Goal: Transaction & Acquisition: Purchase product/service

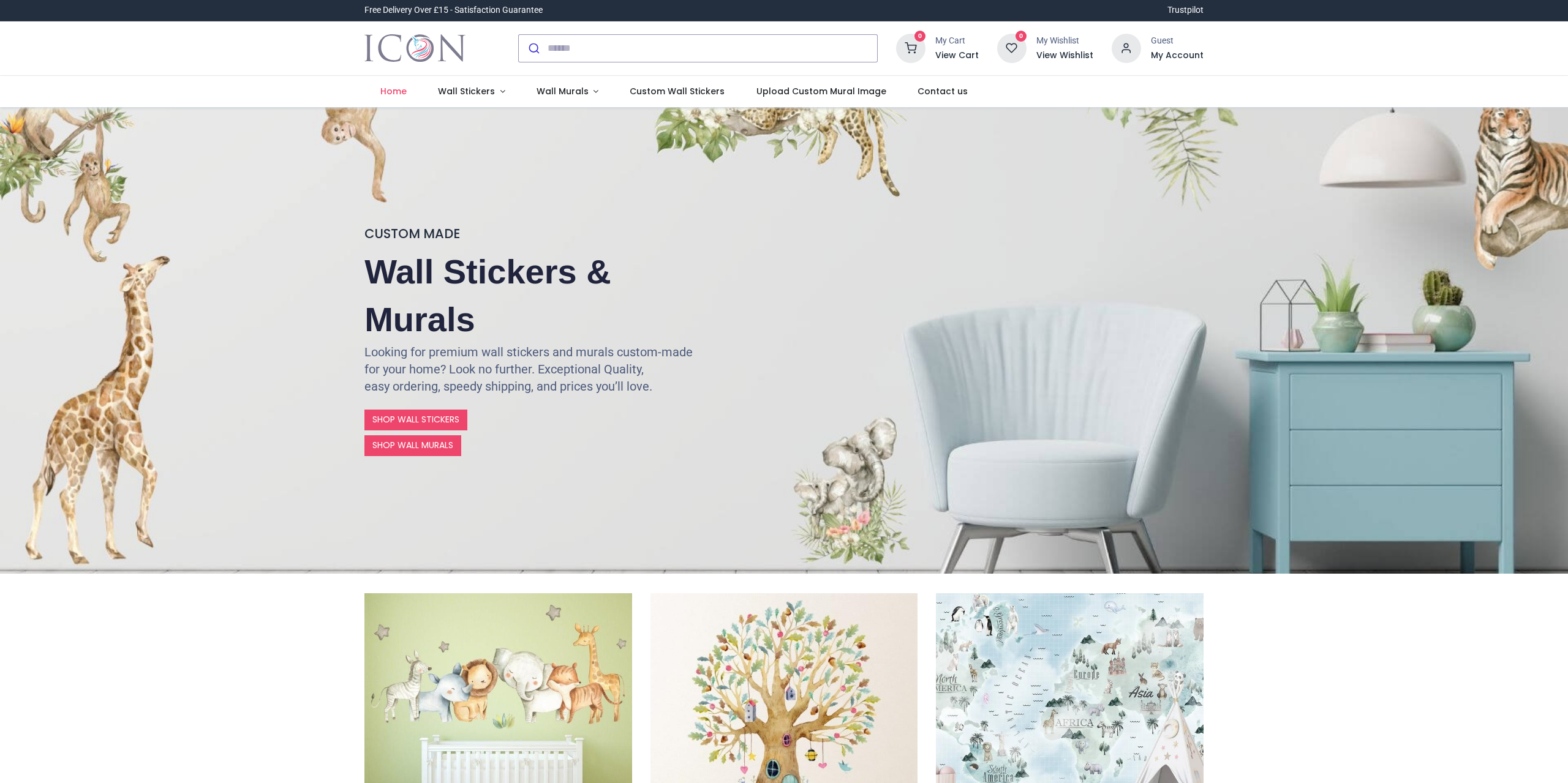
click at [447, 40] on img "Logo of Icon Wall Stickers" at bounding box center [414, 48] width 101 height 34
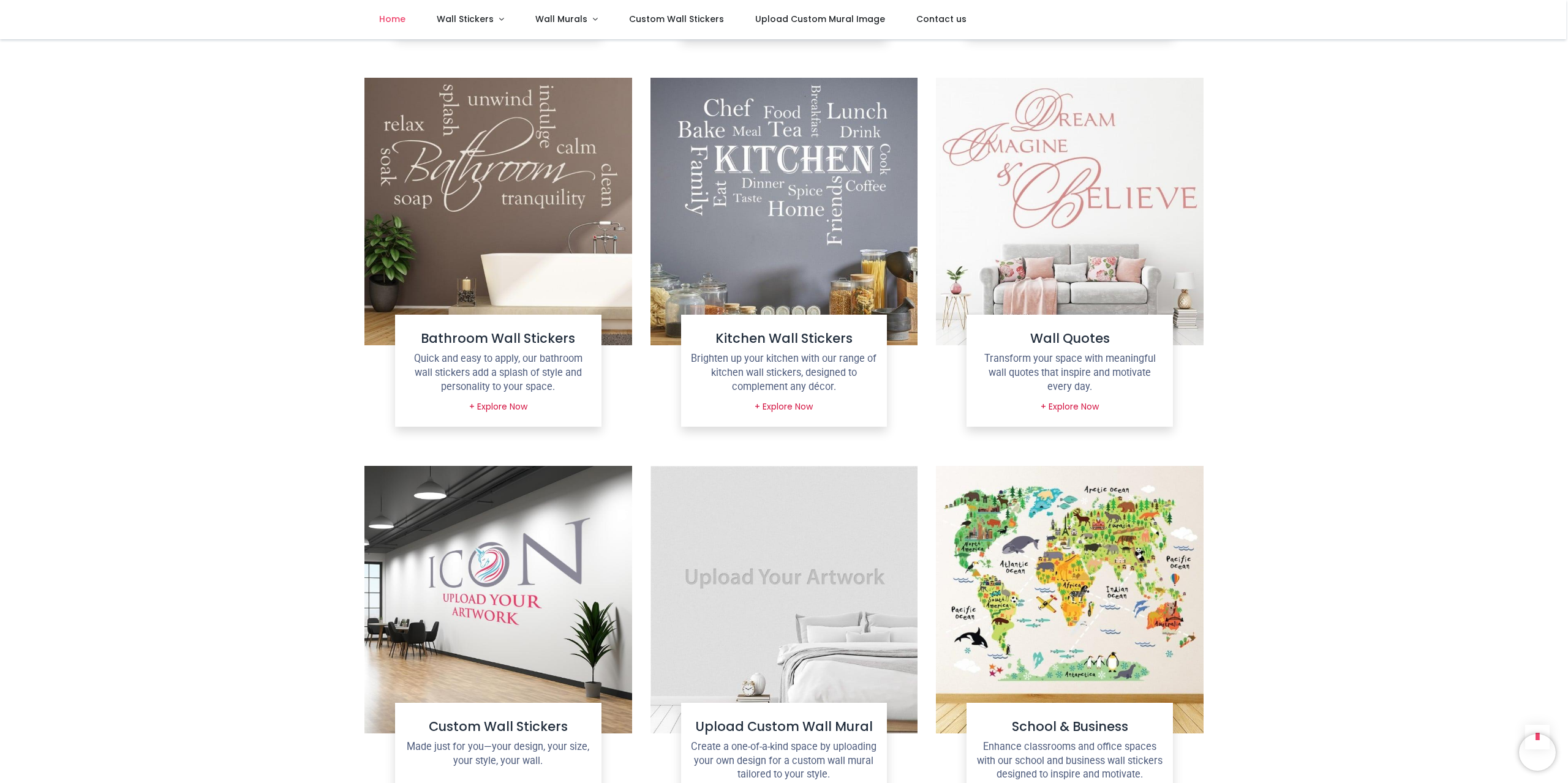
scroll to position [857, 0]
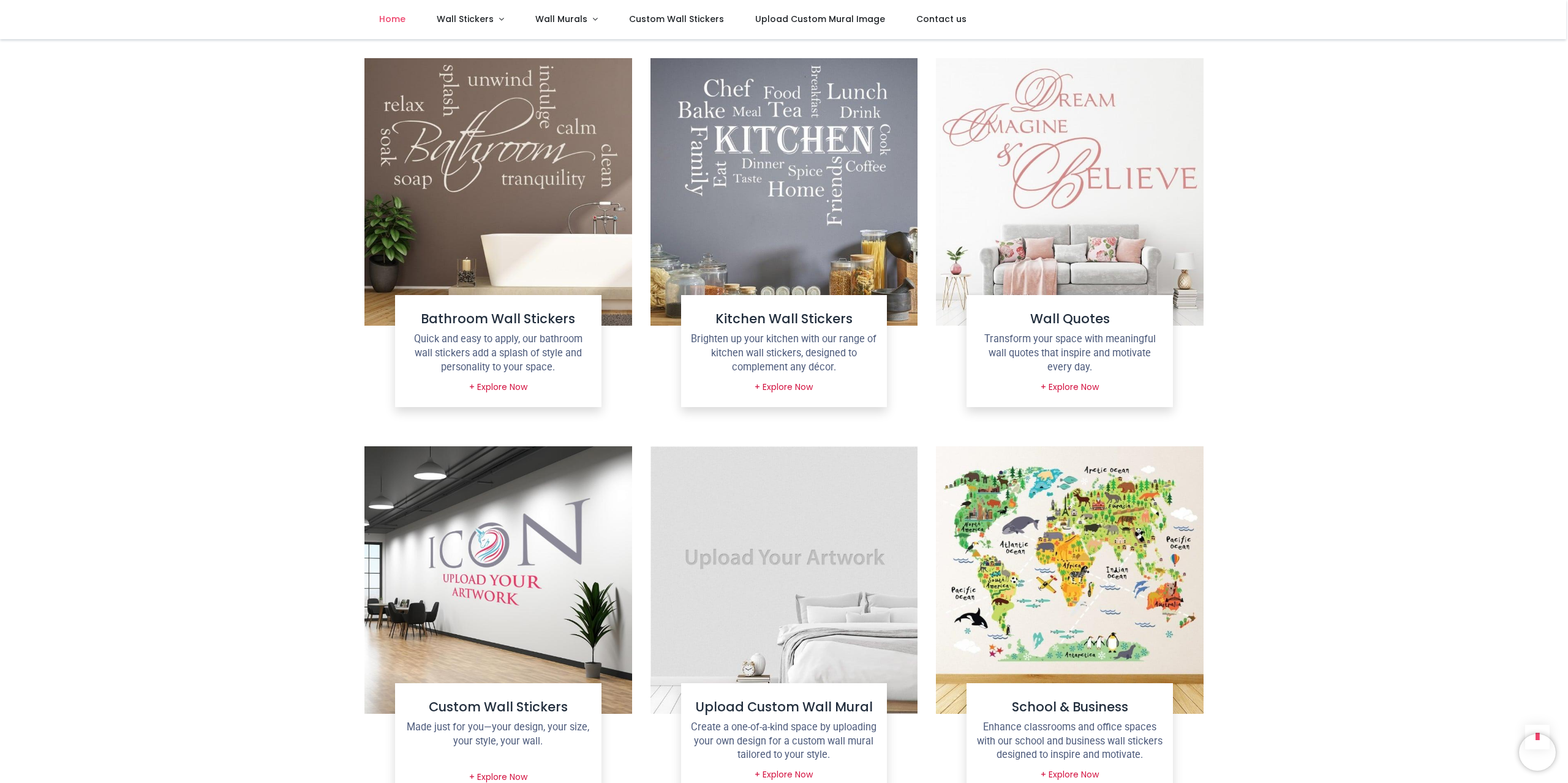
click at [792, 199] on img at bounding box center [784, 192] width 268 height 267
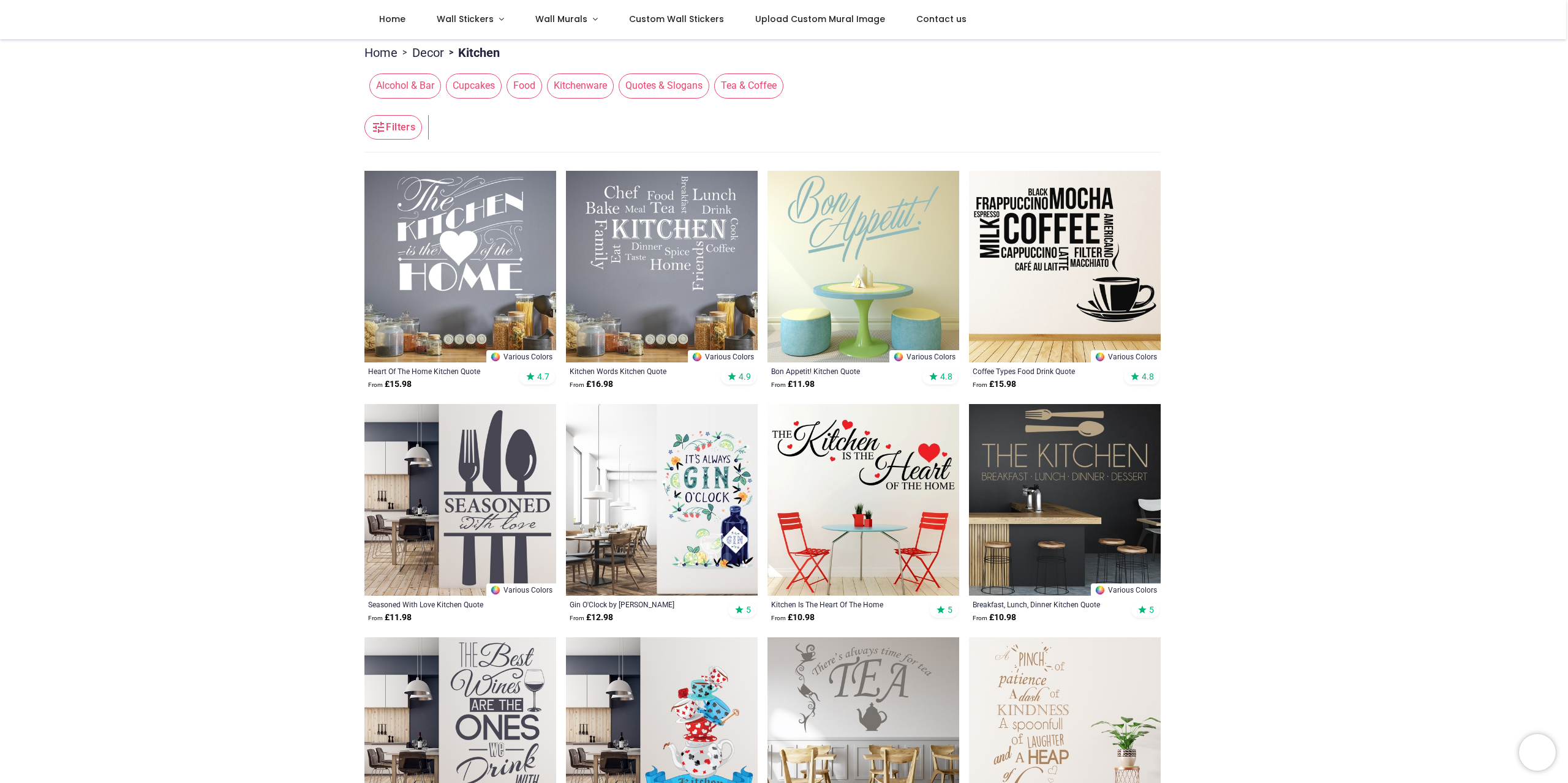
scroll to position [183, 0]
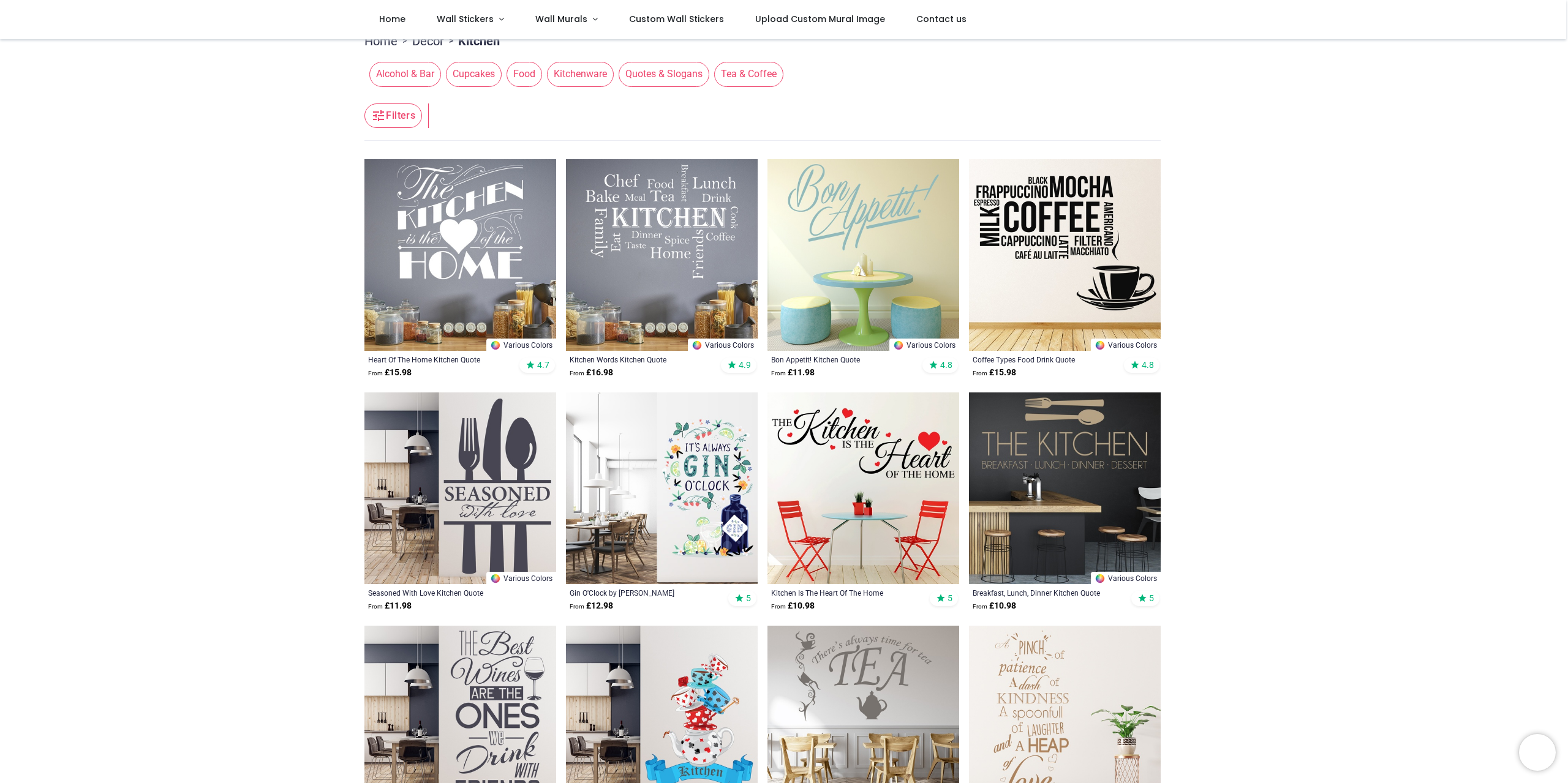
scroll to position [122, 0]
click at [466, 248] on img at bounding box center [460, 256] width 192 height 192
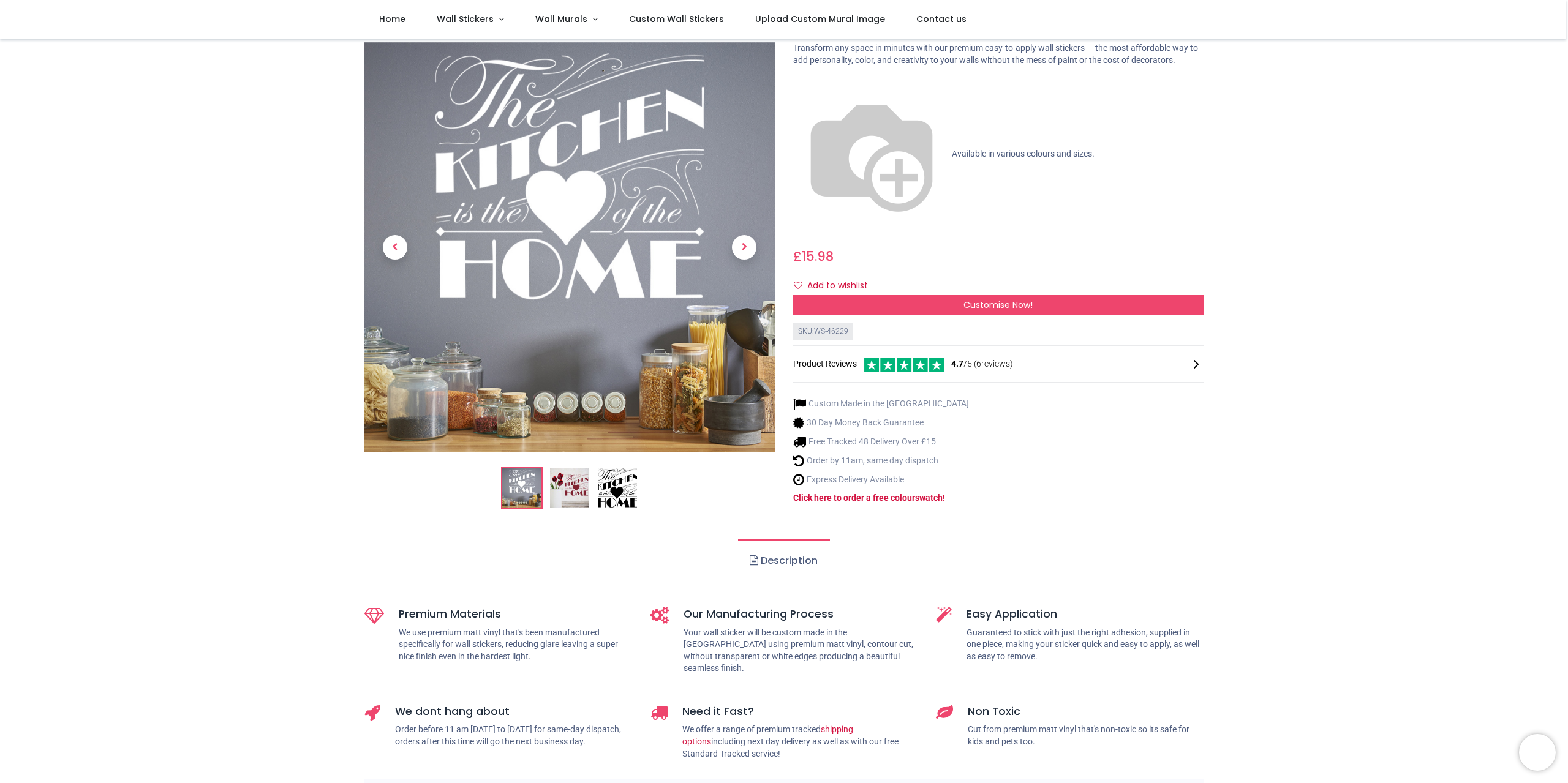
scroll to position [61, 0]
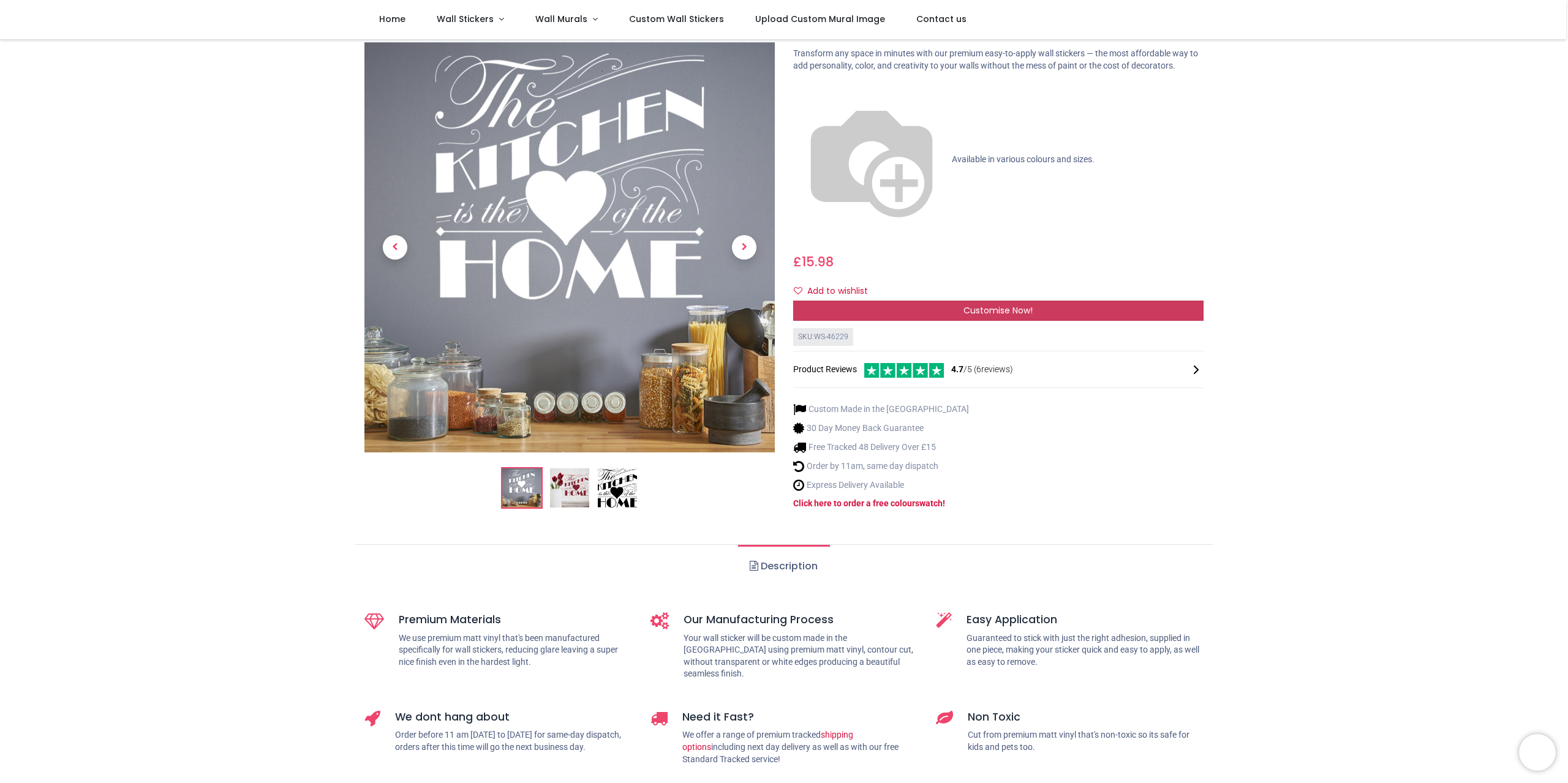
click at [915, 301] on div "Customise Now!" at bounding box center [998, 311] width 411 height 21
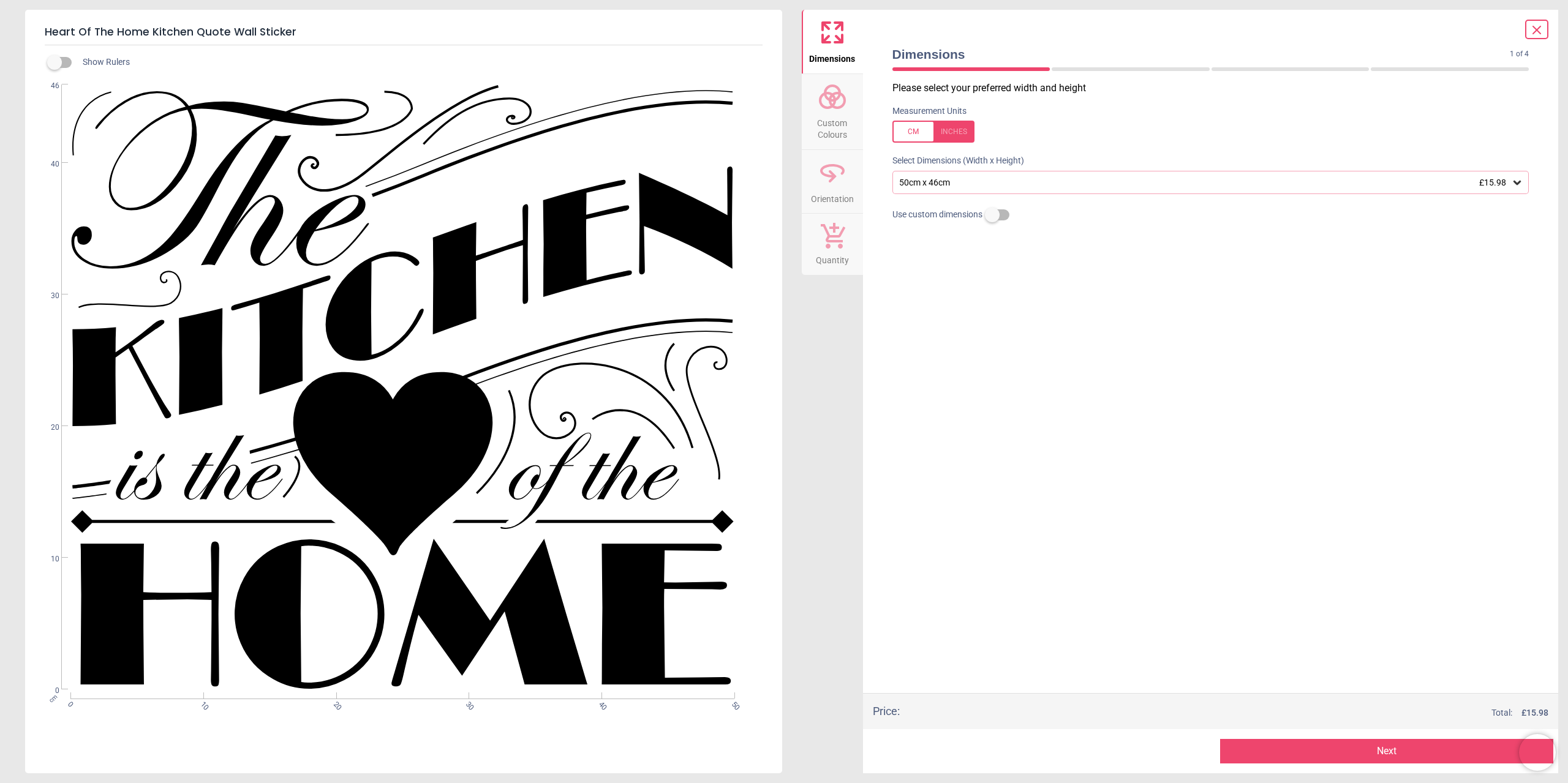
click at [840, 113] on span "Custom Colours" at bounding box center [833, 126] width 59 height 30
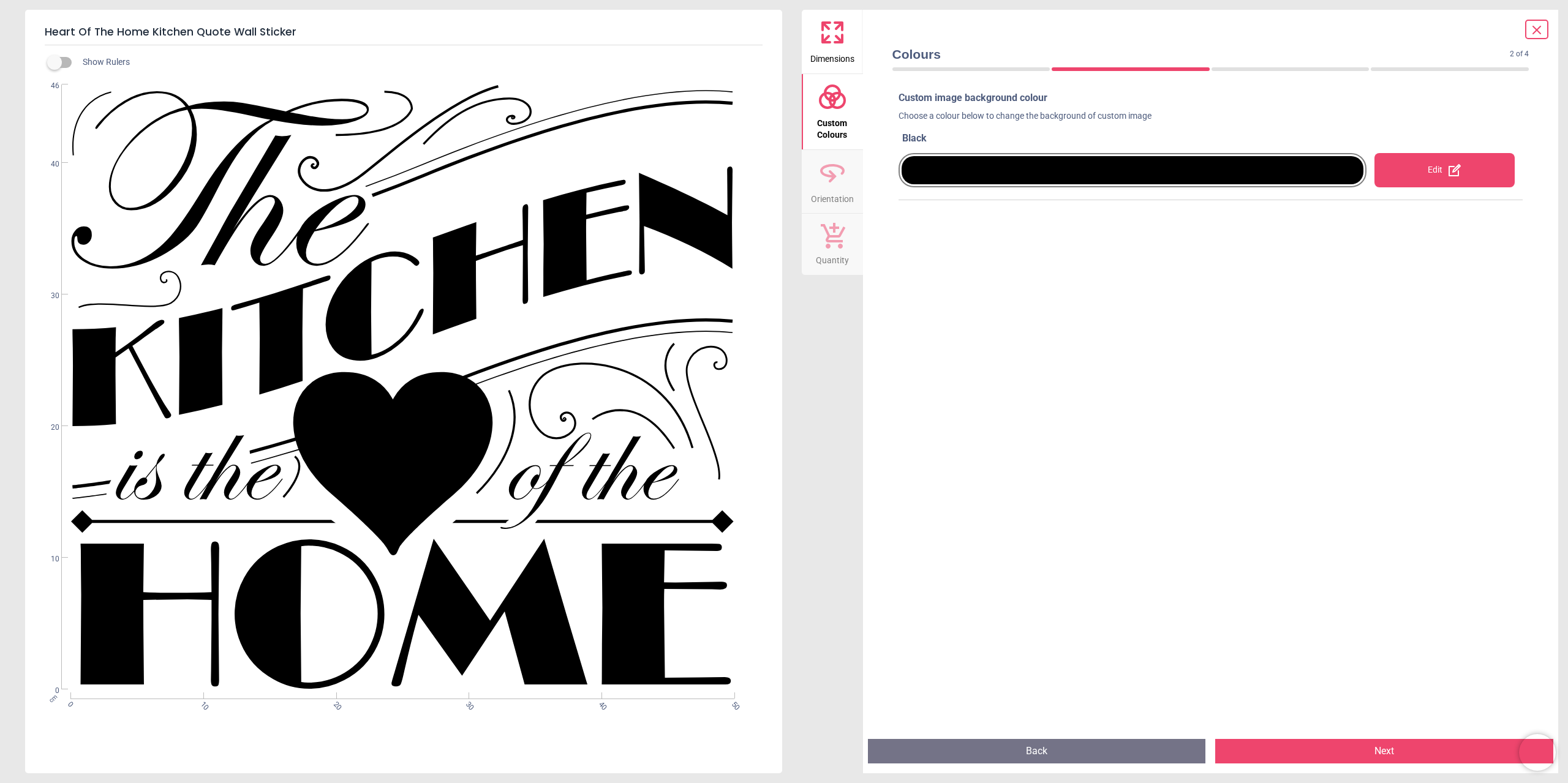
click at [1031, 175] on div at bounding box center [1132, 170] width 462 height 28
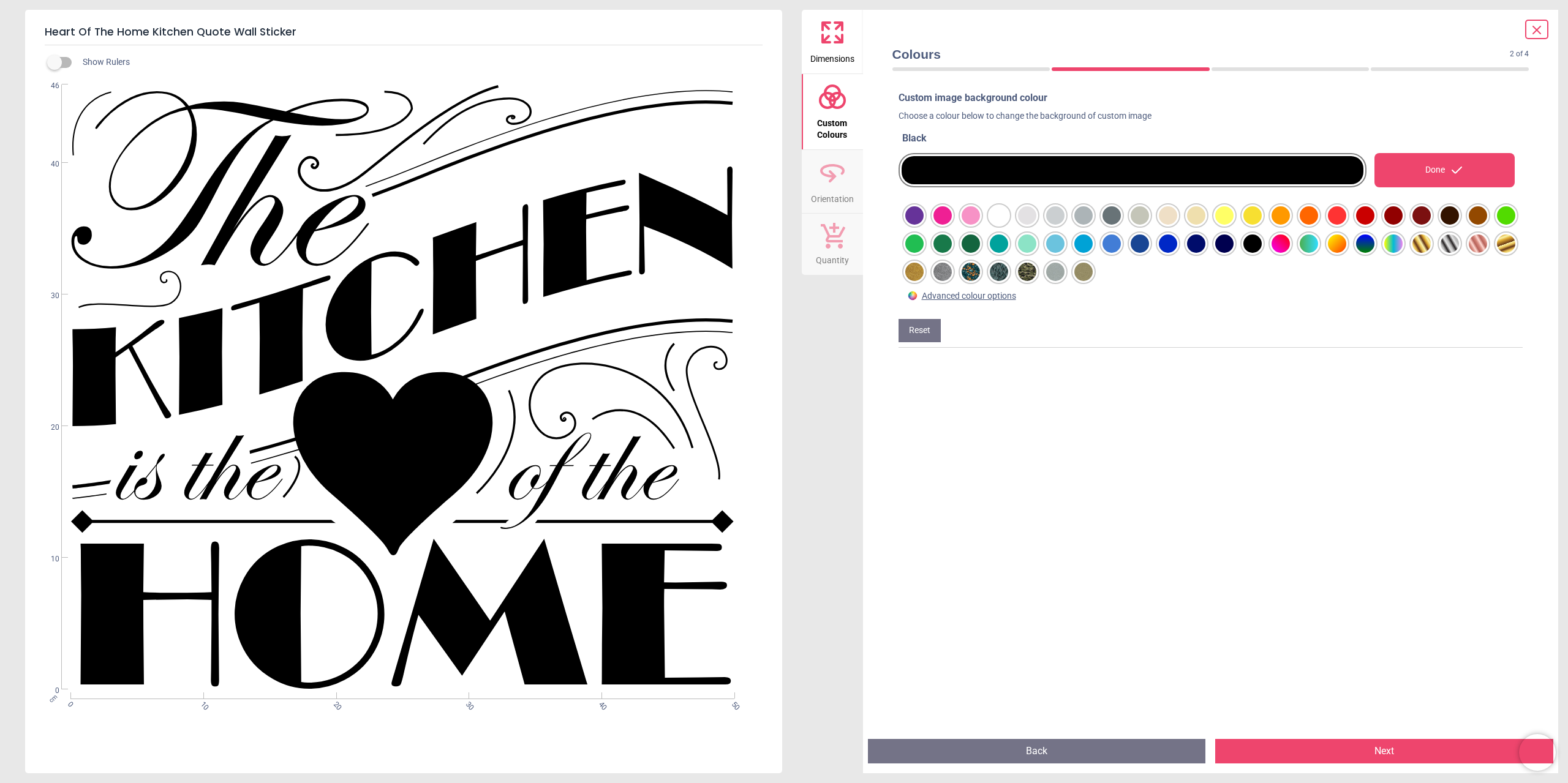
click at [924, 224] on div at bounding box center [915, 215] width 18 height 18
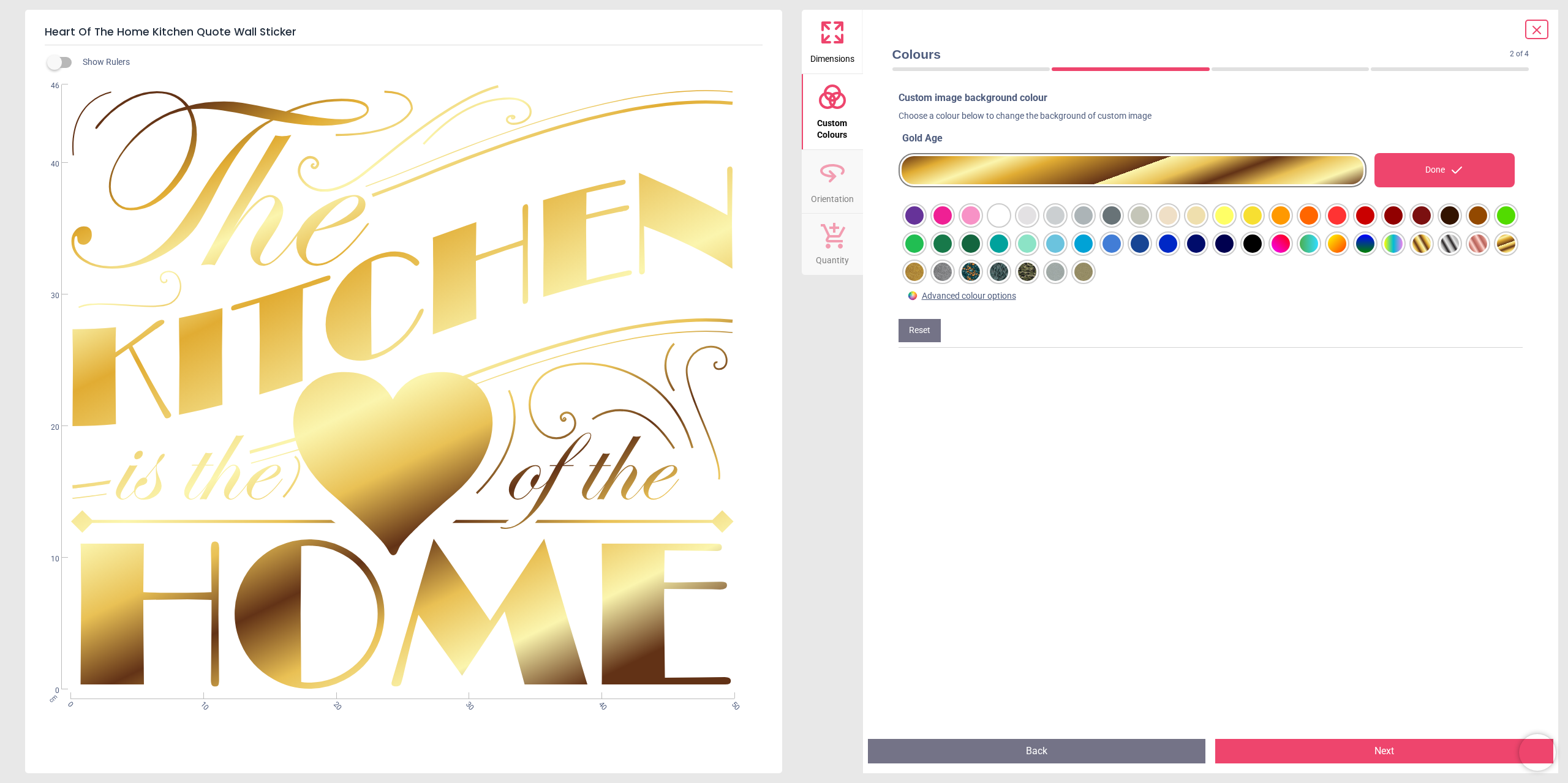
click at [918, 224] on div at bounding box center [915, 215] width 18 height 18
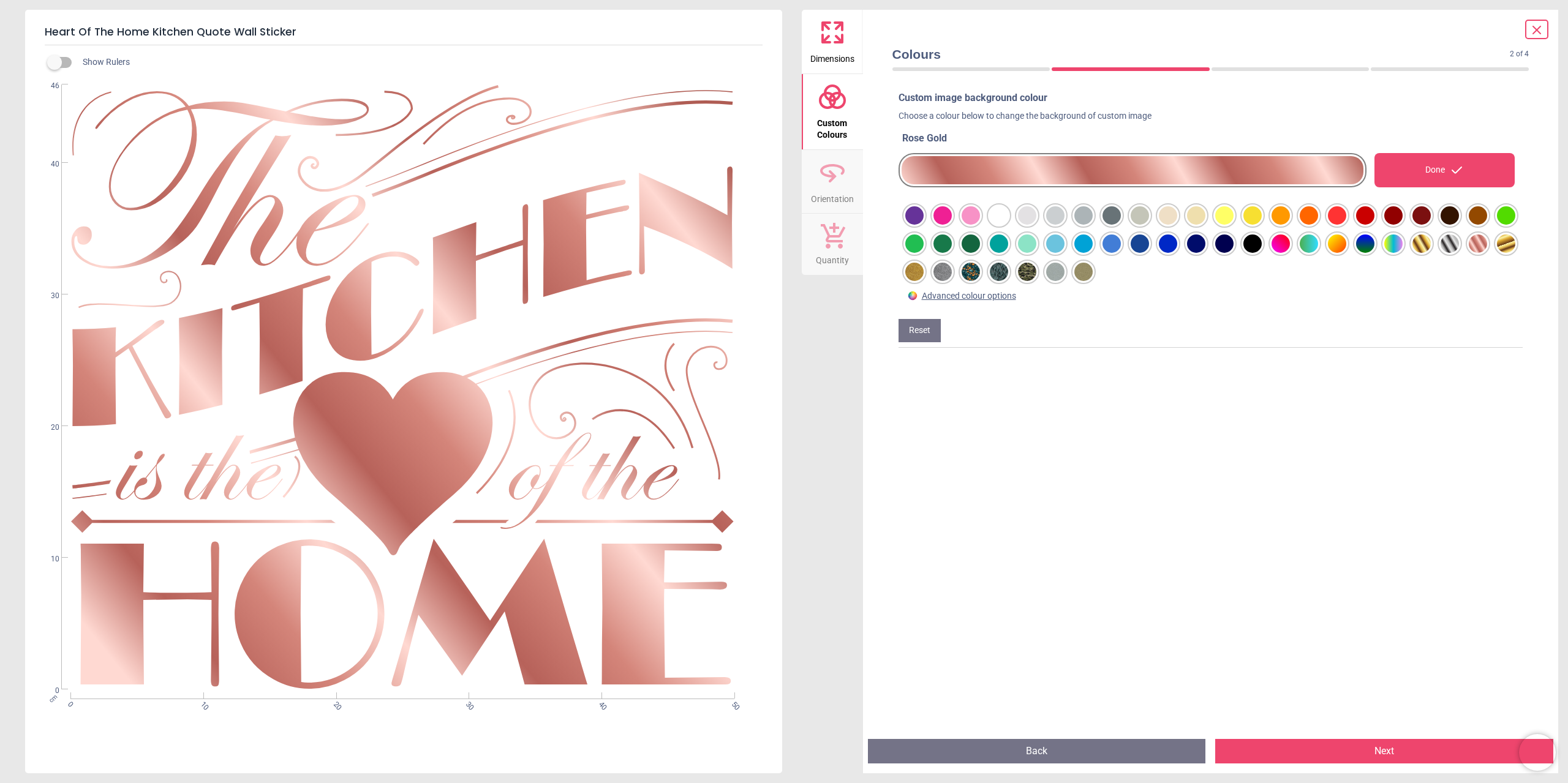
click at [924, 224] on div at bounding box center [915, 215] width 18 height 18
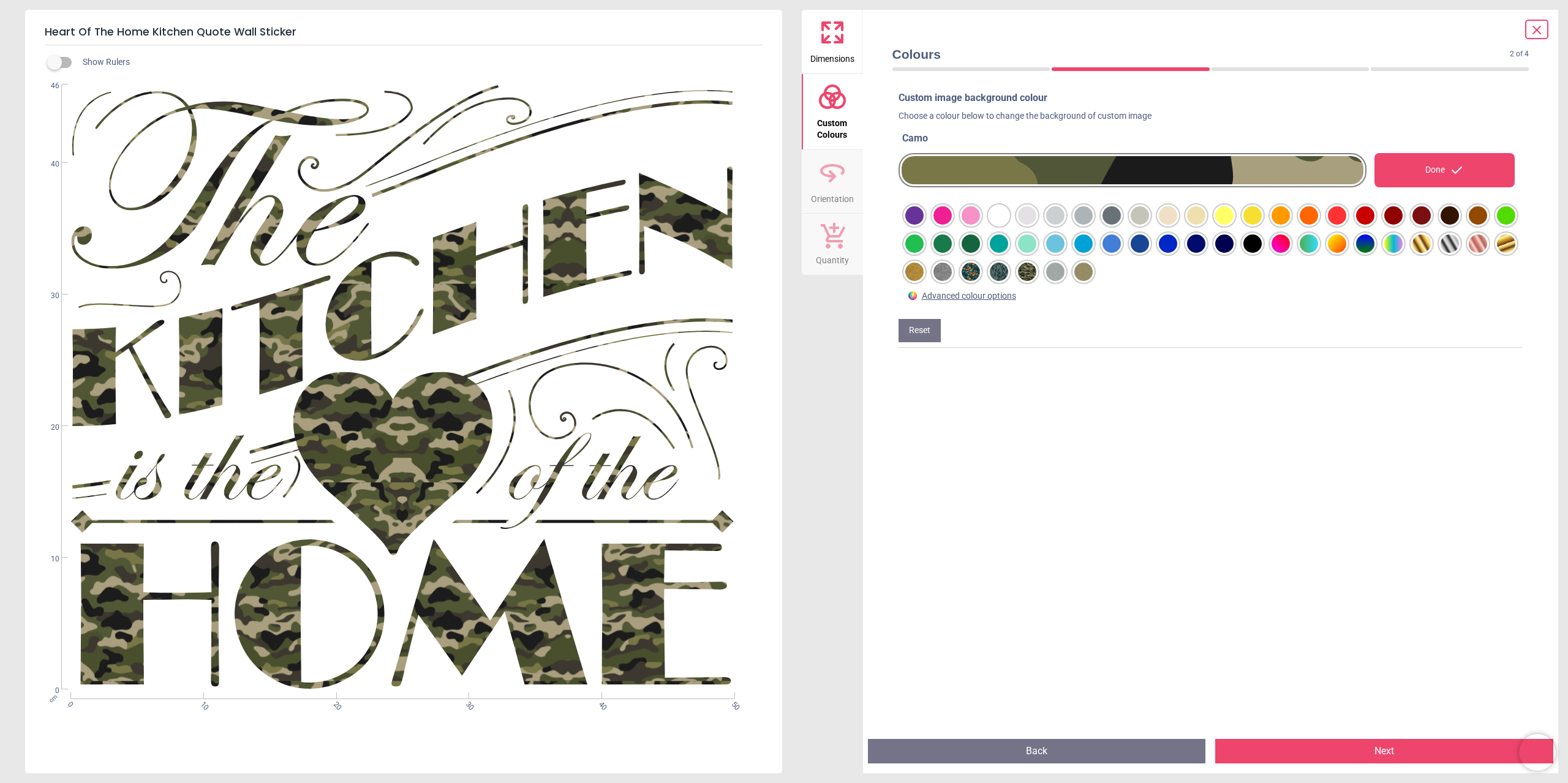
click at [924, 224] on div at bounding box center [915, 215] width 18 height 18
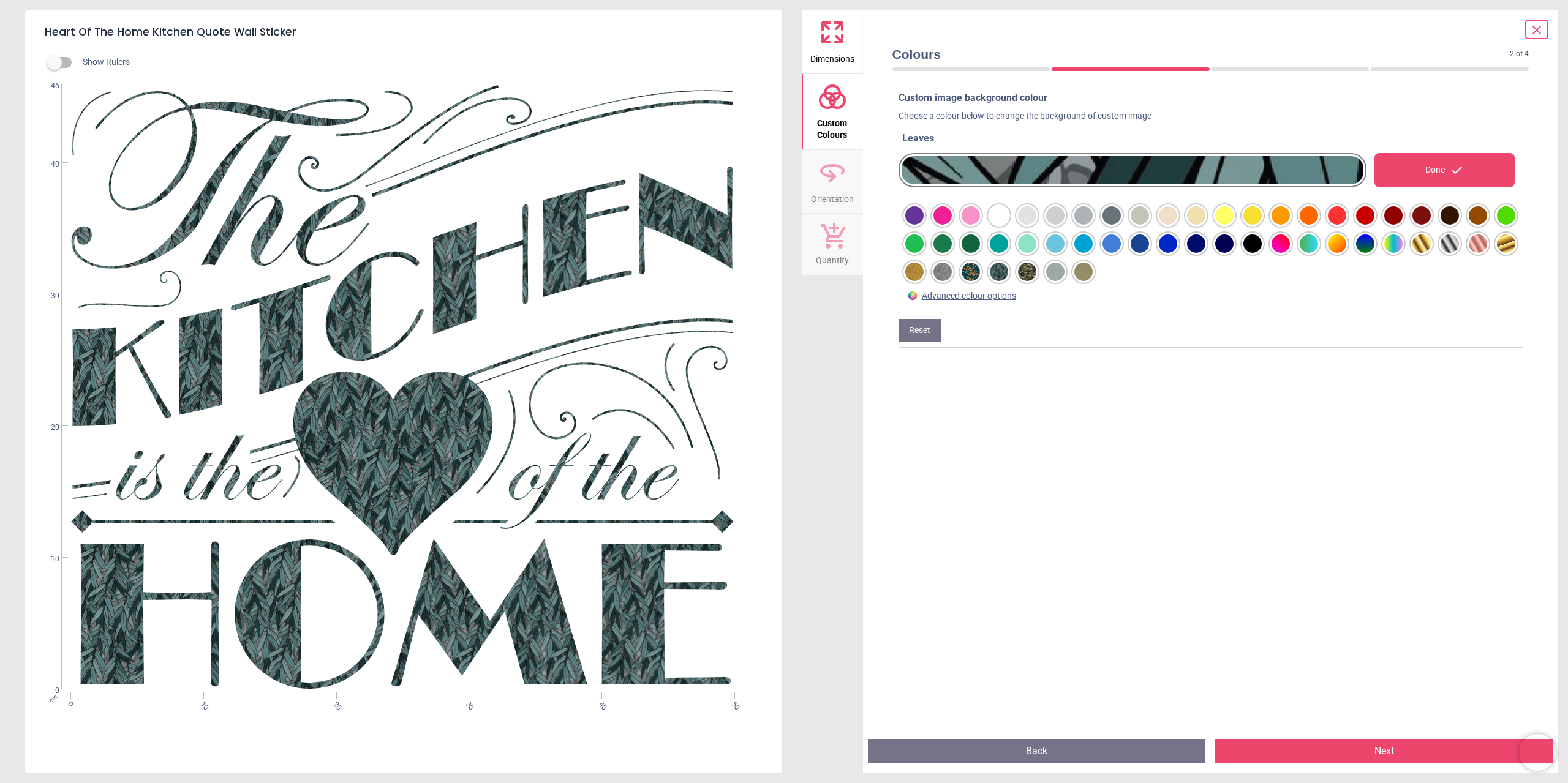
click at [924, 213] on div at bounding box center [915, 215] width 18 height 18
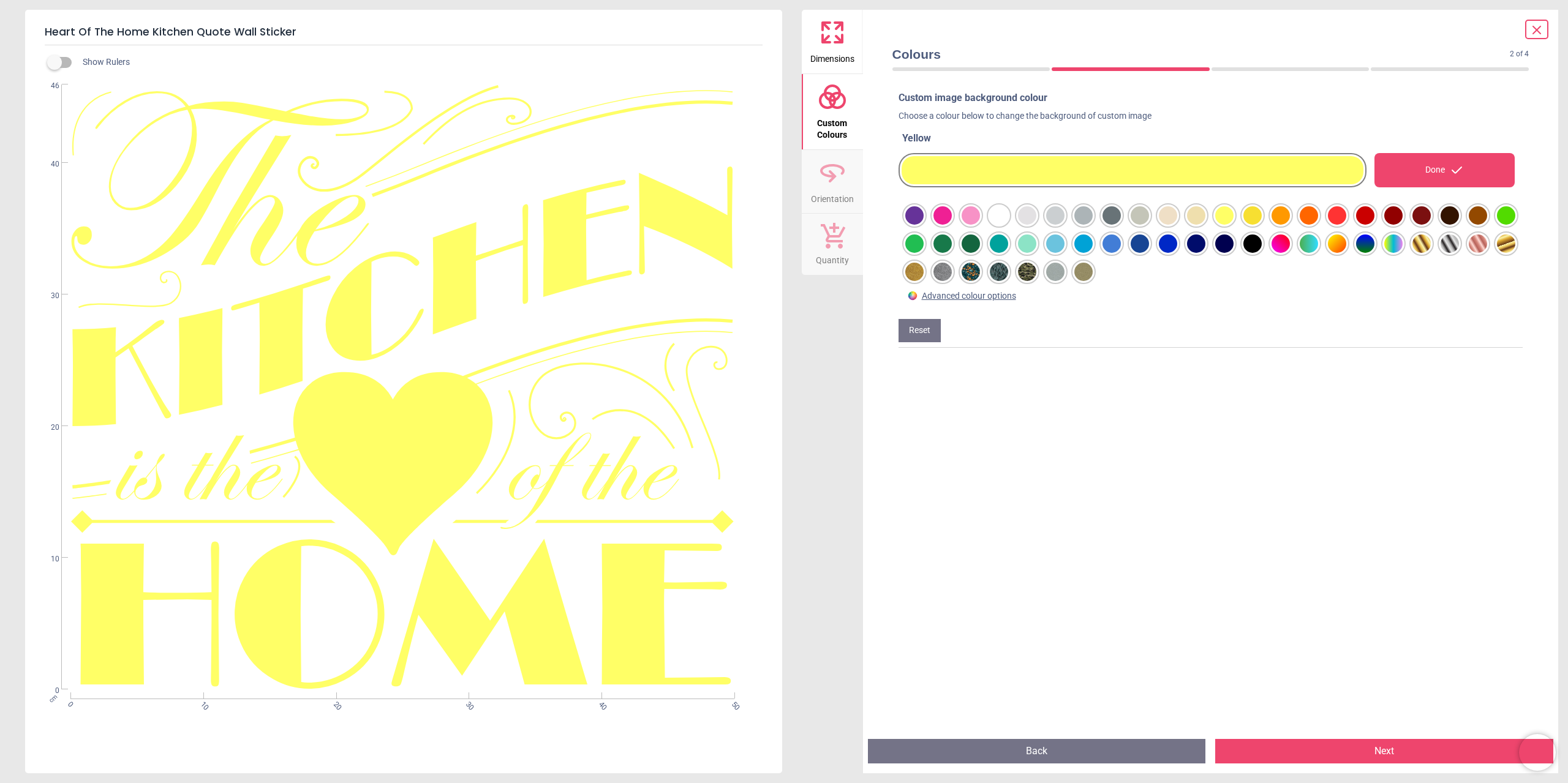
click at [924, 224] on div at bounding box center [915, 215] width 18 height 18
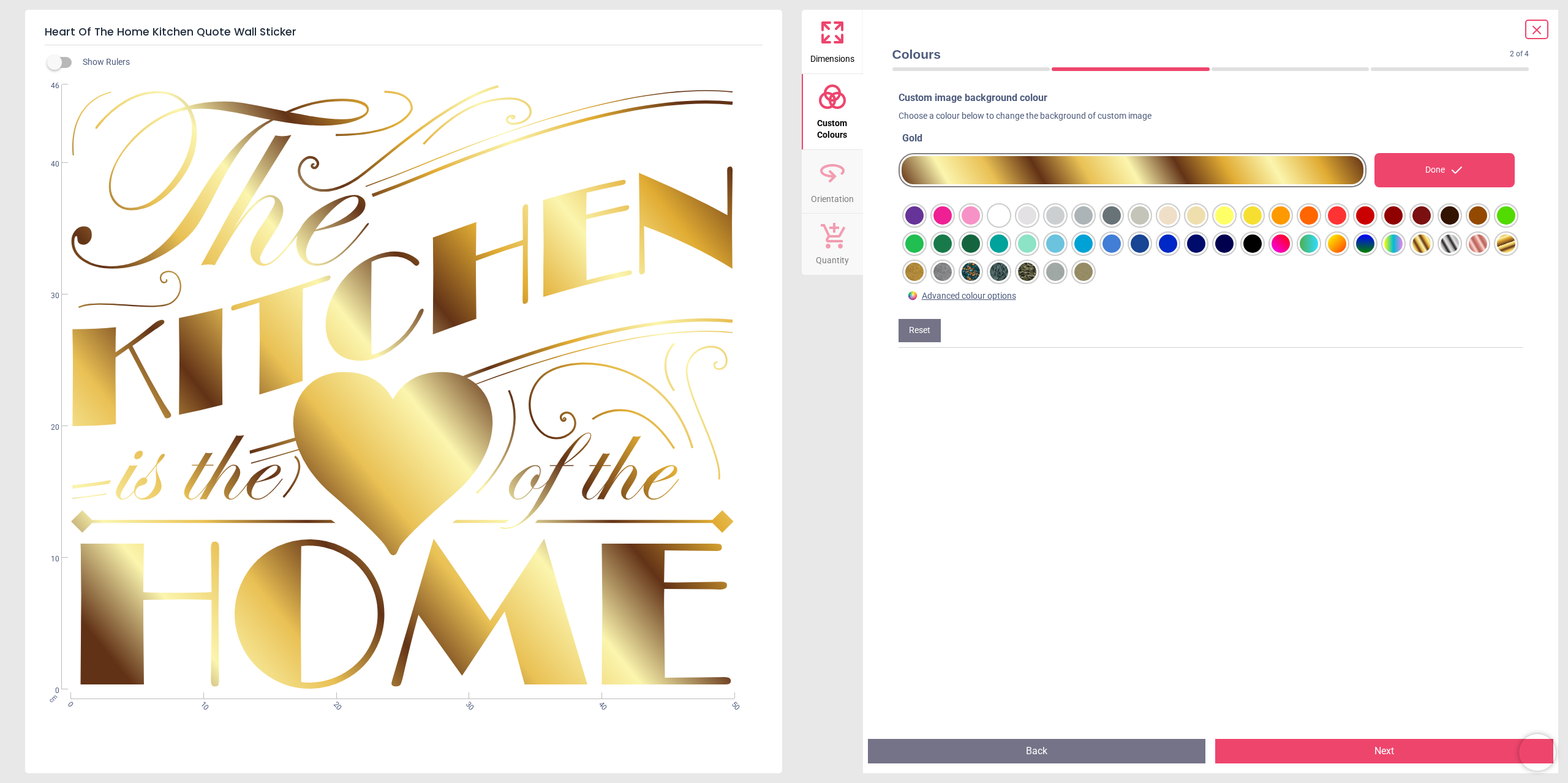
click at [924, 212] on div at bounding box center [915, 215] width 18 height 18
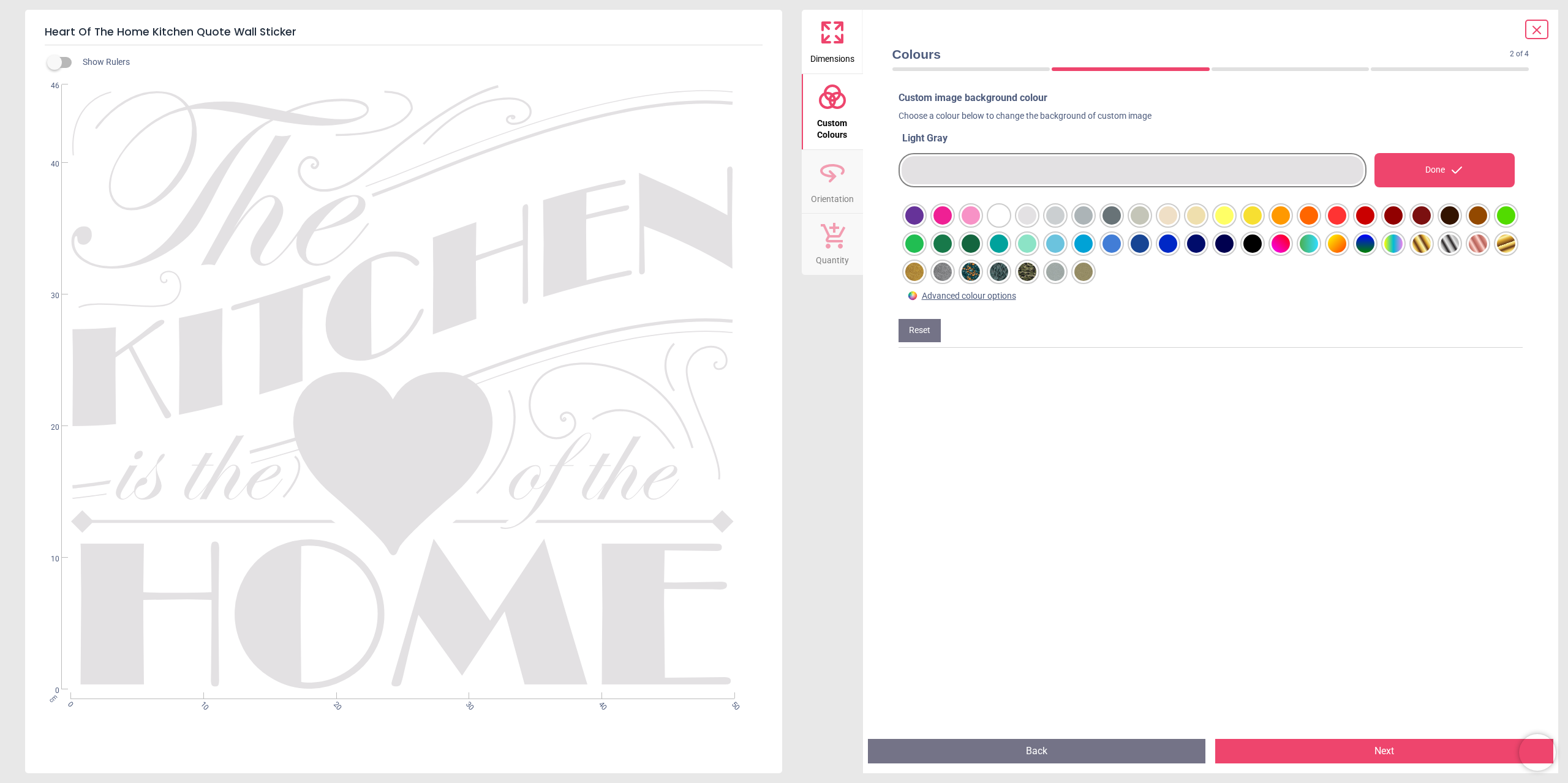
click at [844, 190] on span "Orientation" at bounding box center [833, 197] width 43 height 18
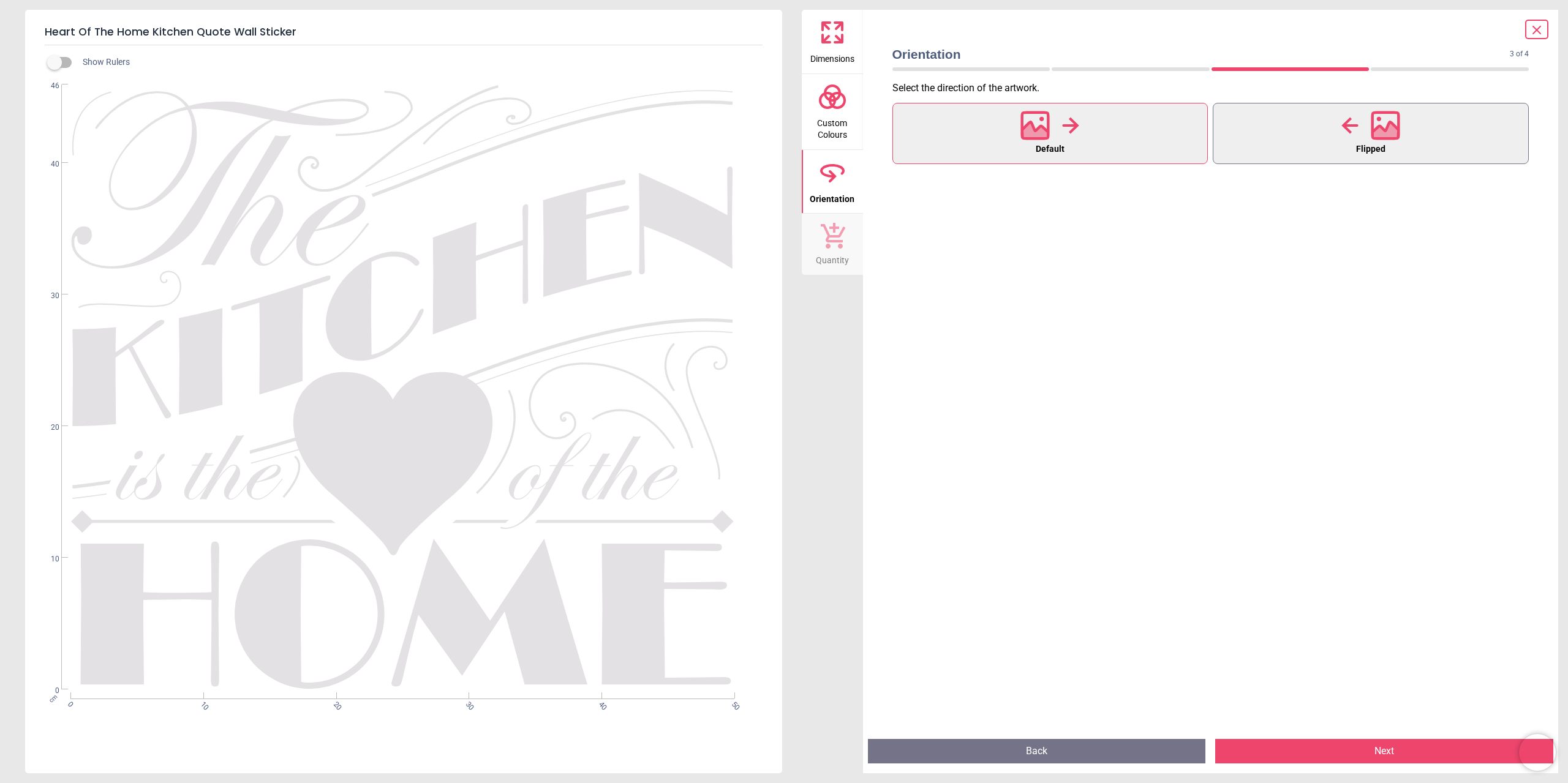
click at [1281, 142] on button "Flipped" at bounding box center [1371, 133] width 316 height 61
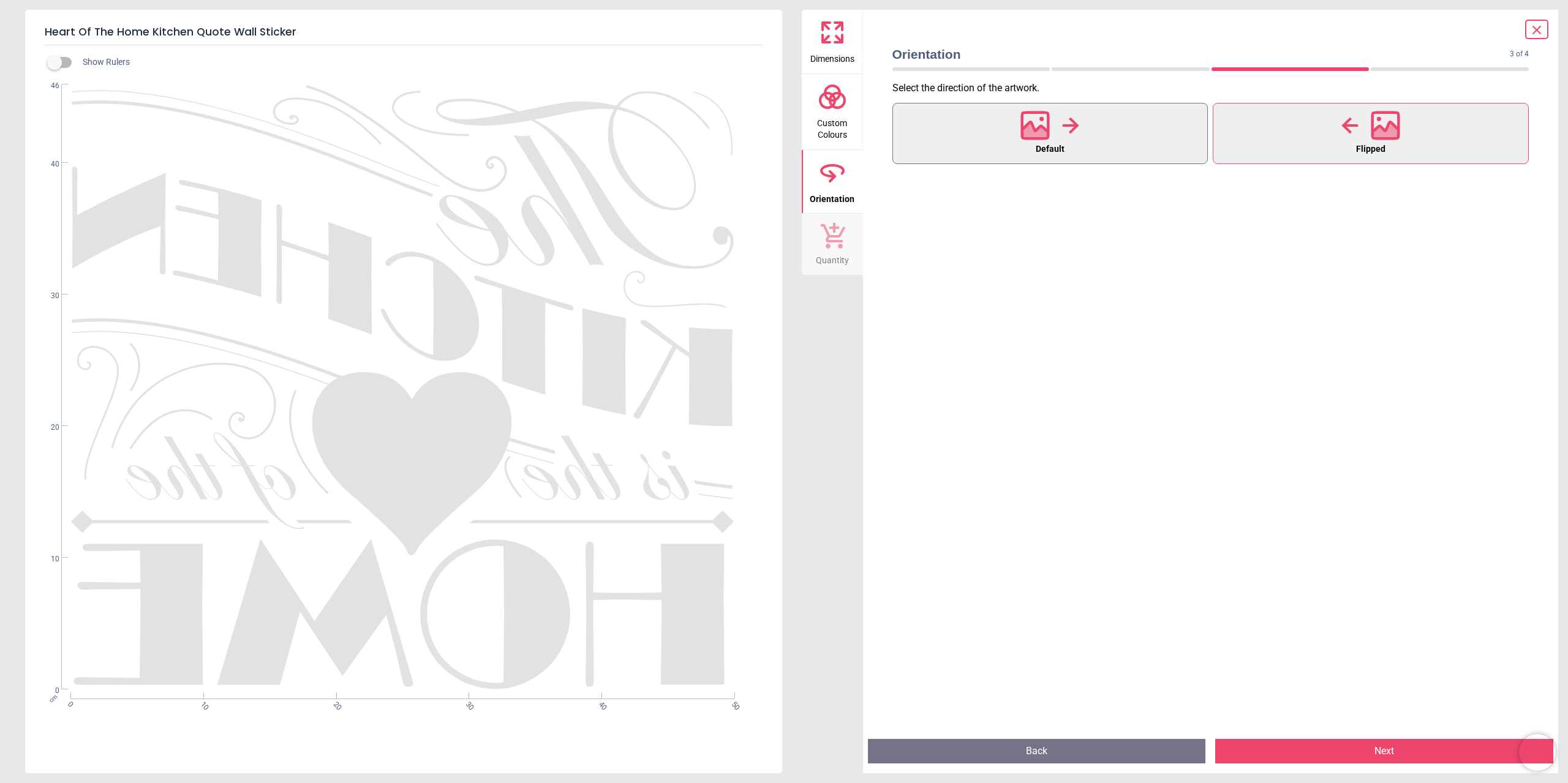
click at [1122, 145] on button "Default" at bounding box center [1050, 133] width 316 height 61
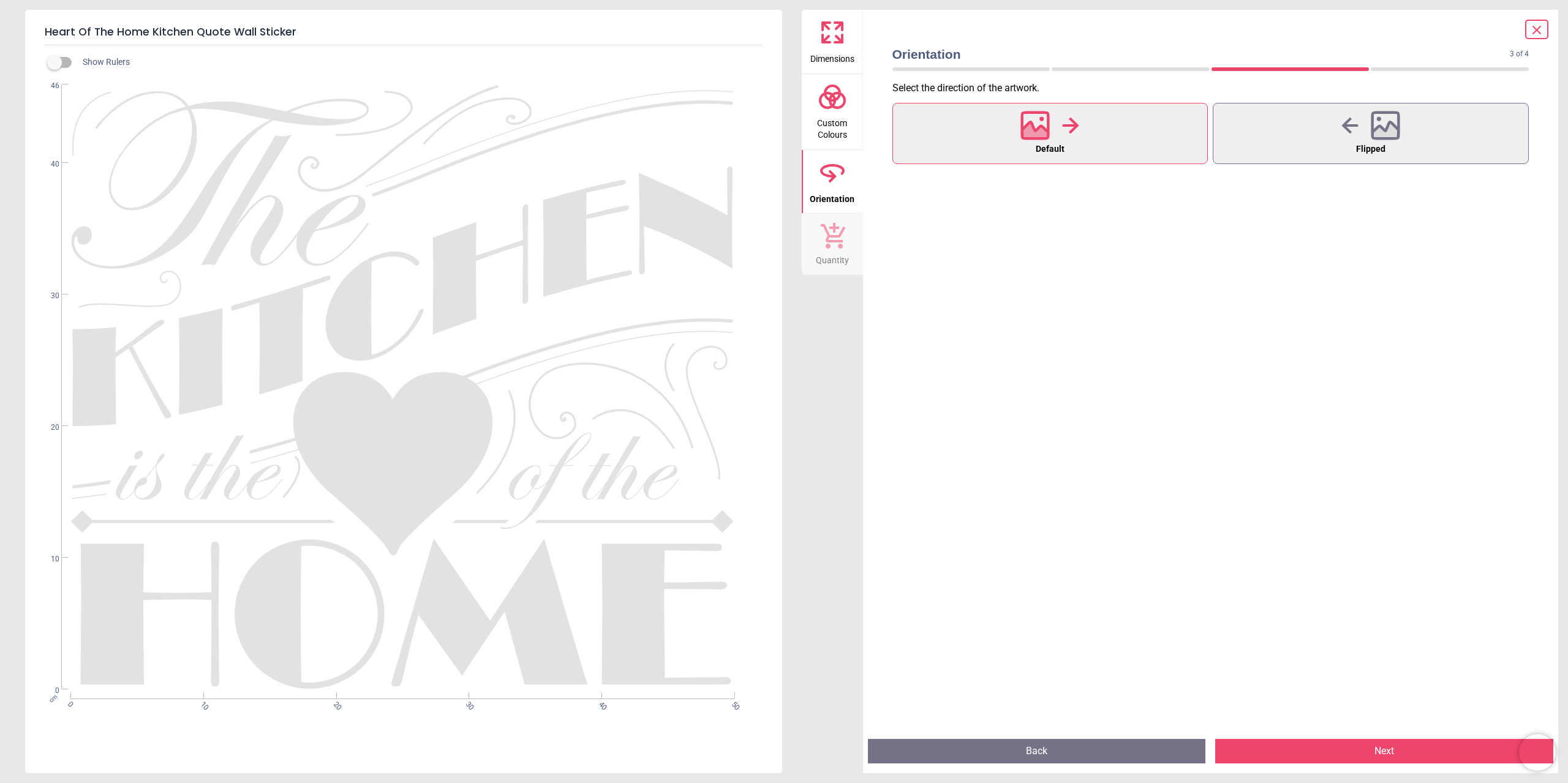
click at [844, 237] on icon at bounding box center [832, 235] width 26 height 27
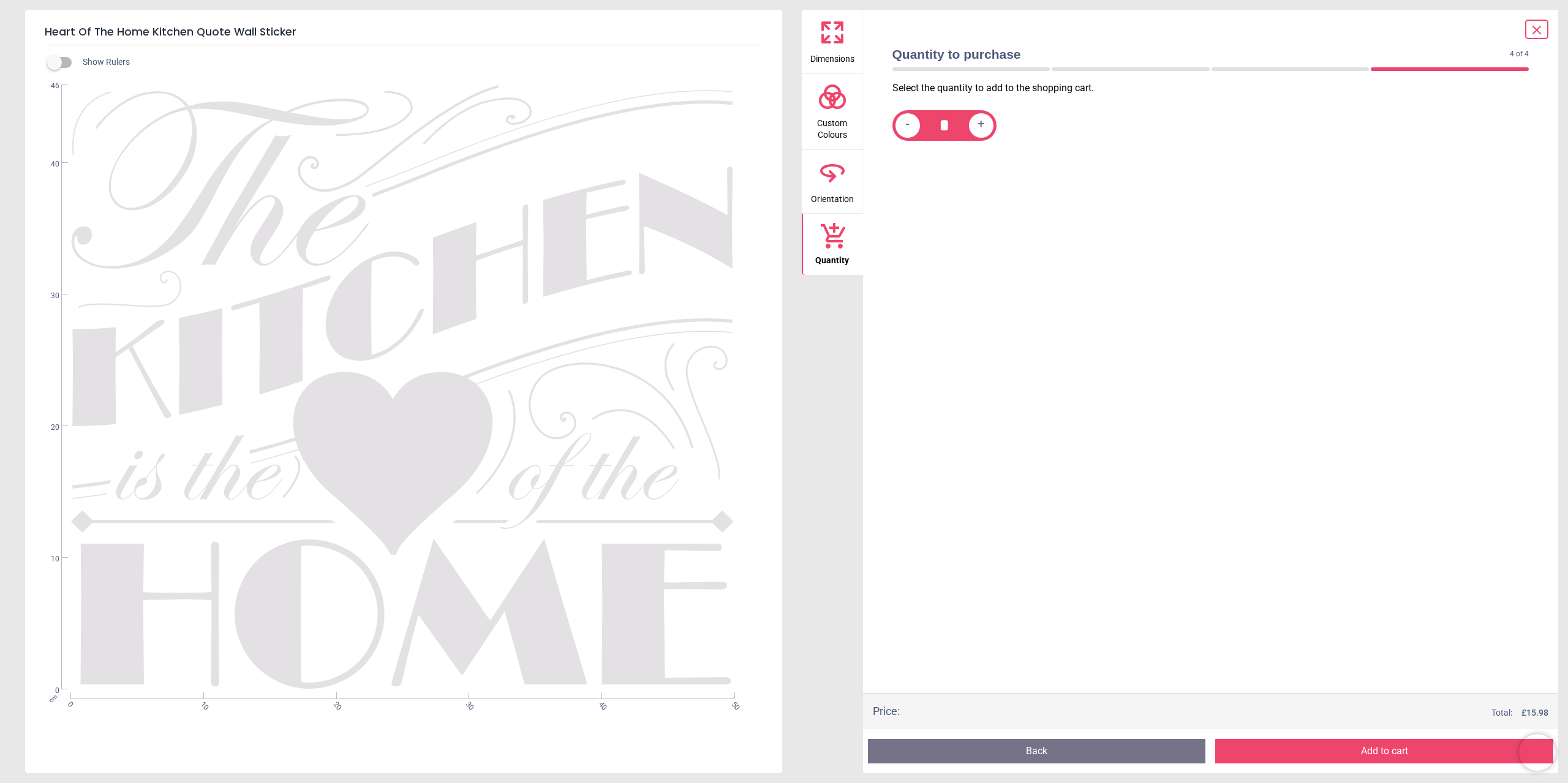
click at [840, 112] on span "Custom Colours" at bounding box center [833, 126] width 59 height 30
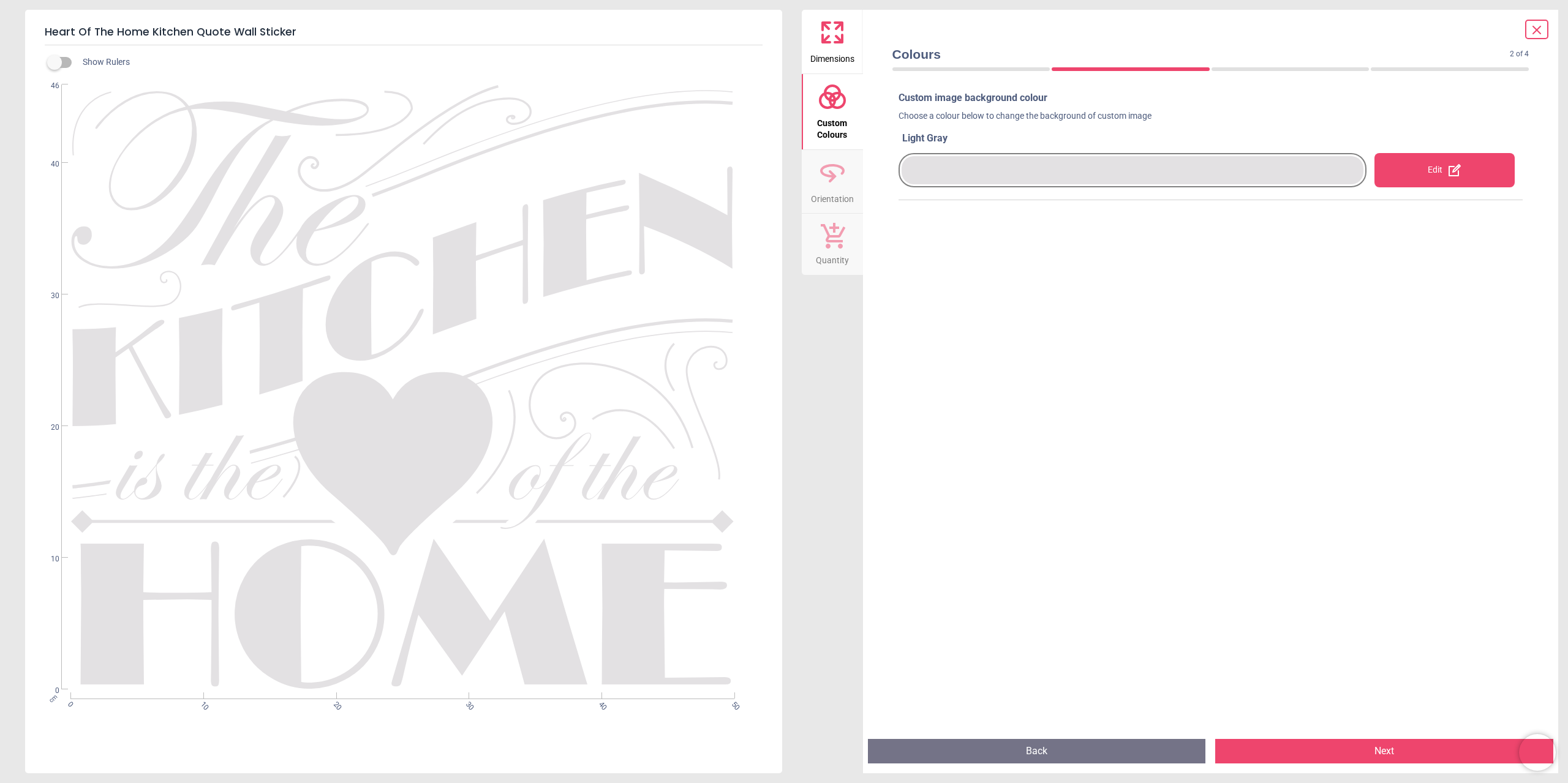
click at [819, 49] on span "Dimensions" at bounding box center [832, 56] width 44 height 18
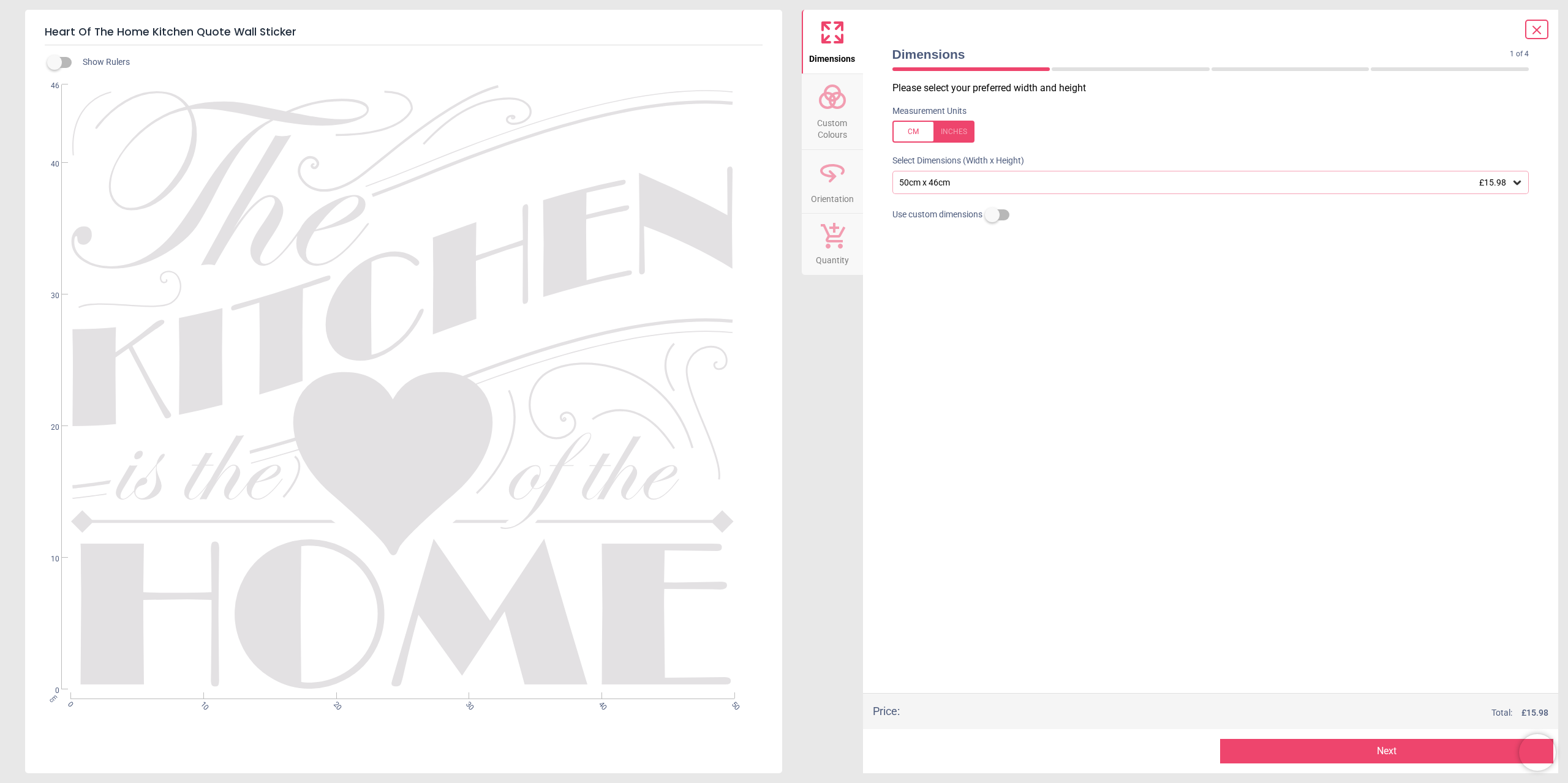
click at [955, 180] on div "50cm x 46cm £15.98" at bounding box center [1204, 183] width 614 height 10
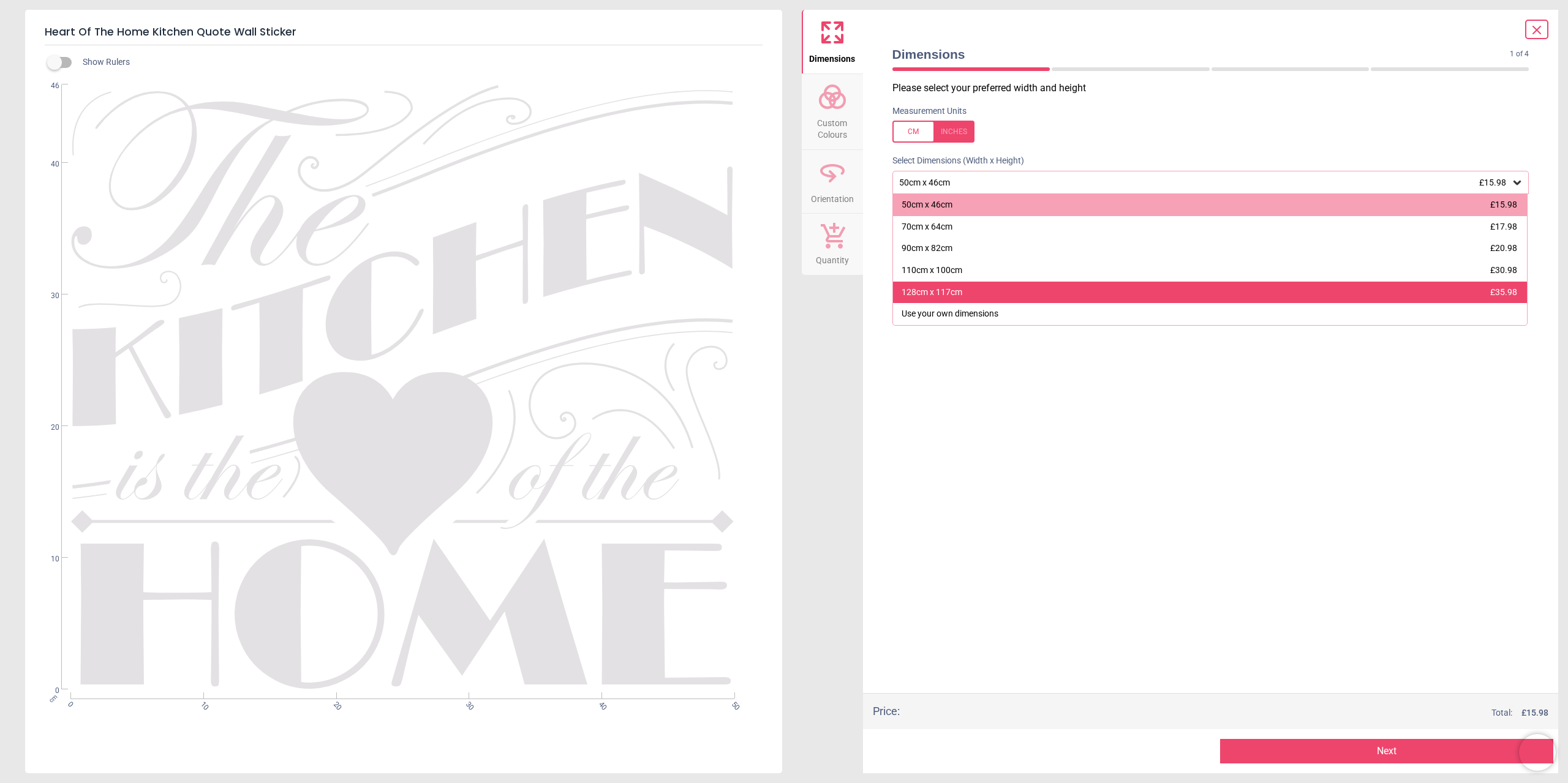
click at [969, 297] on div "128cm x 117cm £35.98" at bounding box center [1210, 292] width 635 height 22
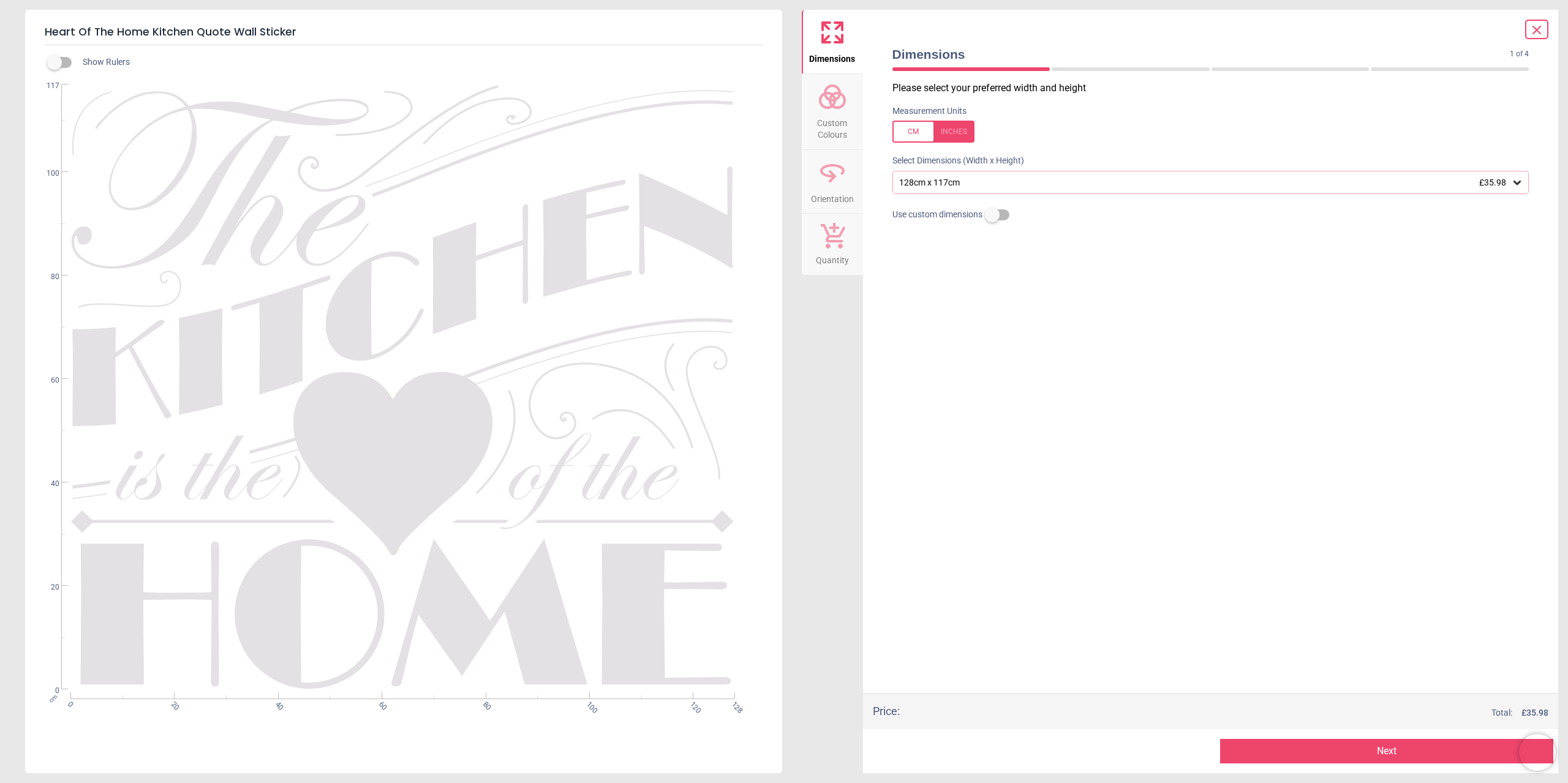
click at [832, 126] on span "Custom Colours" at bounding box center [833, 126] width 59 height 30
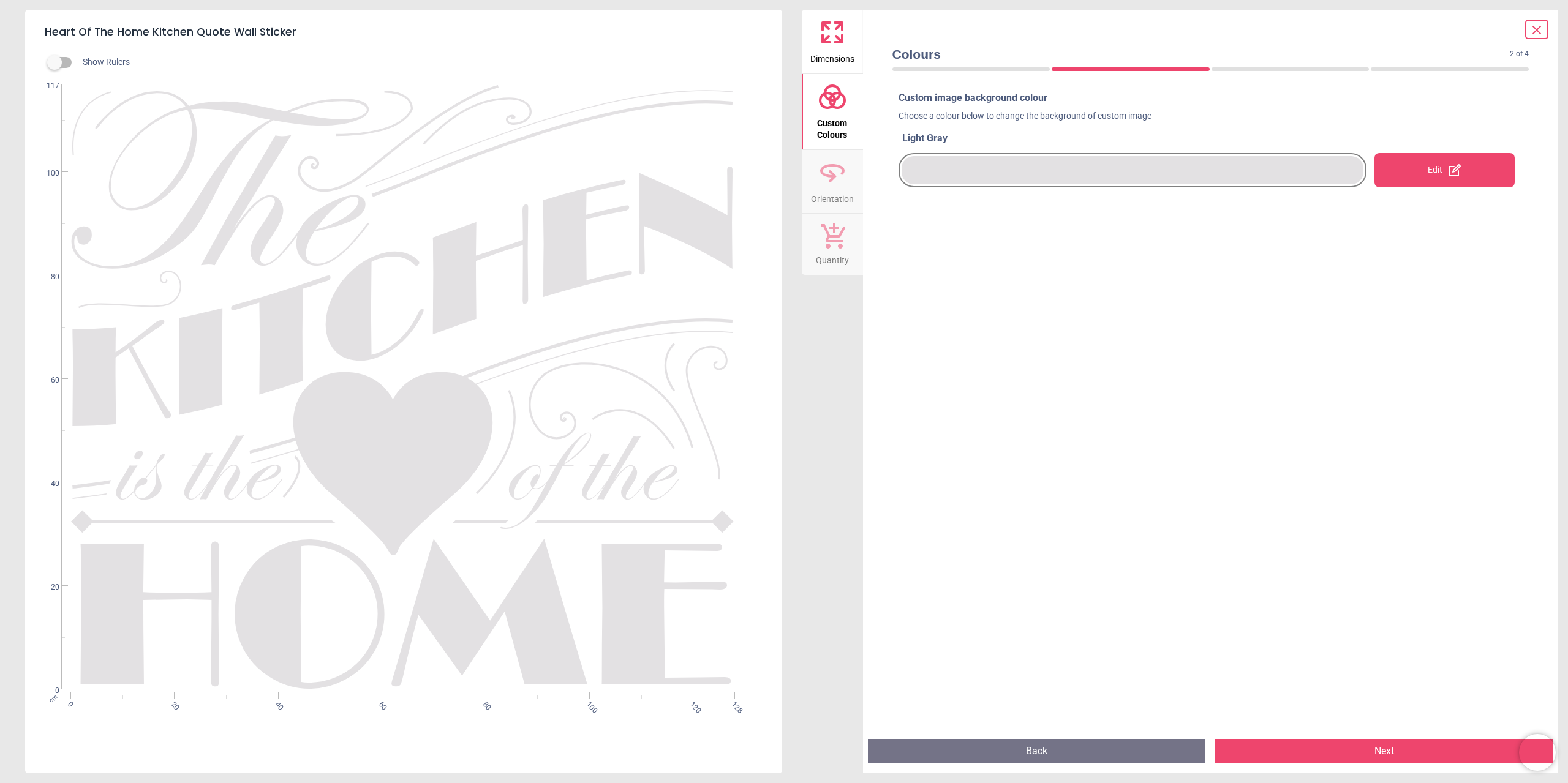
click at [1040, 174] on div at bounding box center [1132, 170] width 462 height 28
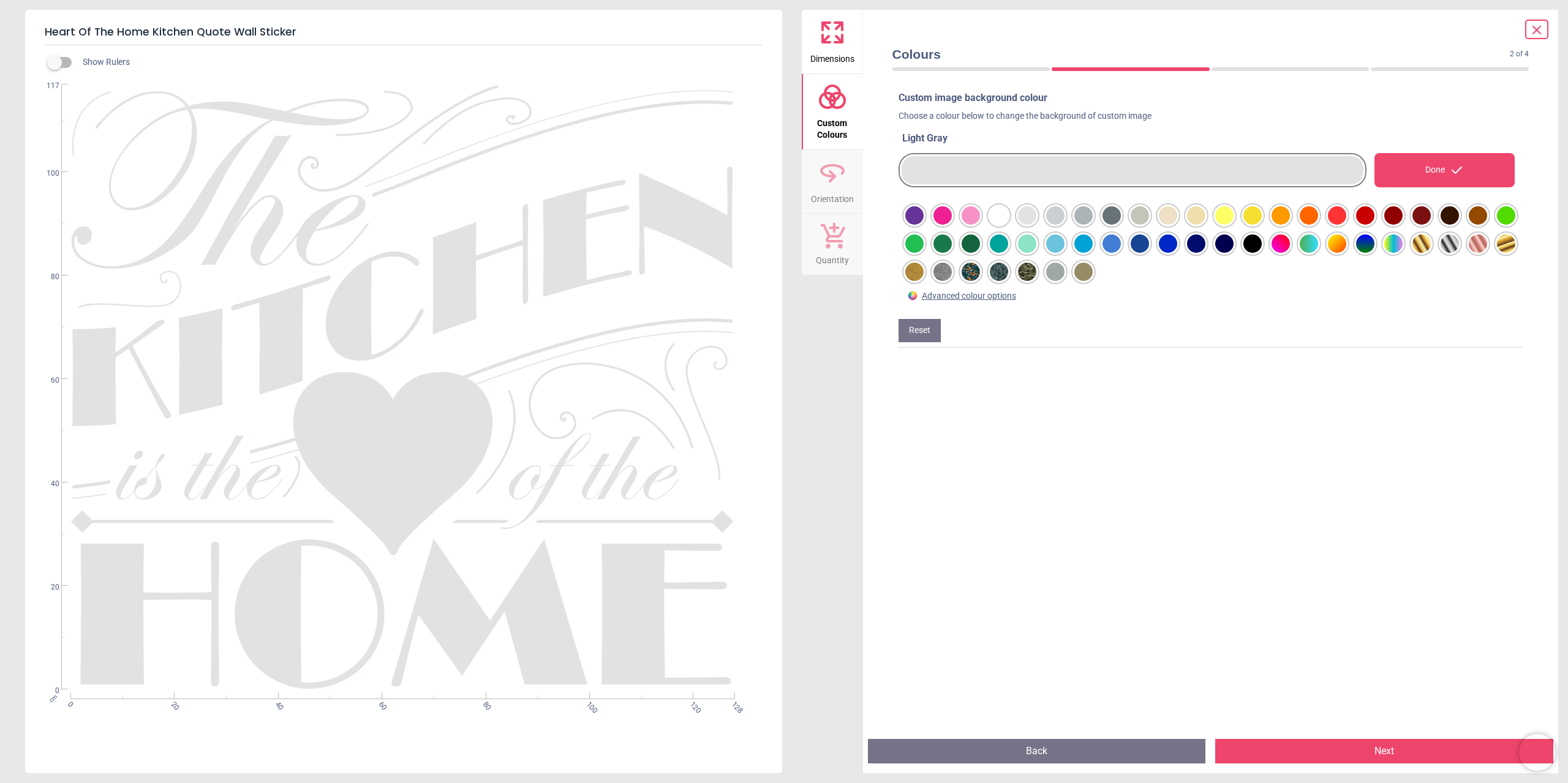
click at [924, 224] on div at bounding box center [915, 215] width 18 height 18
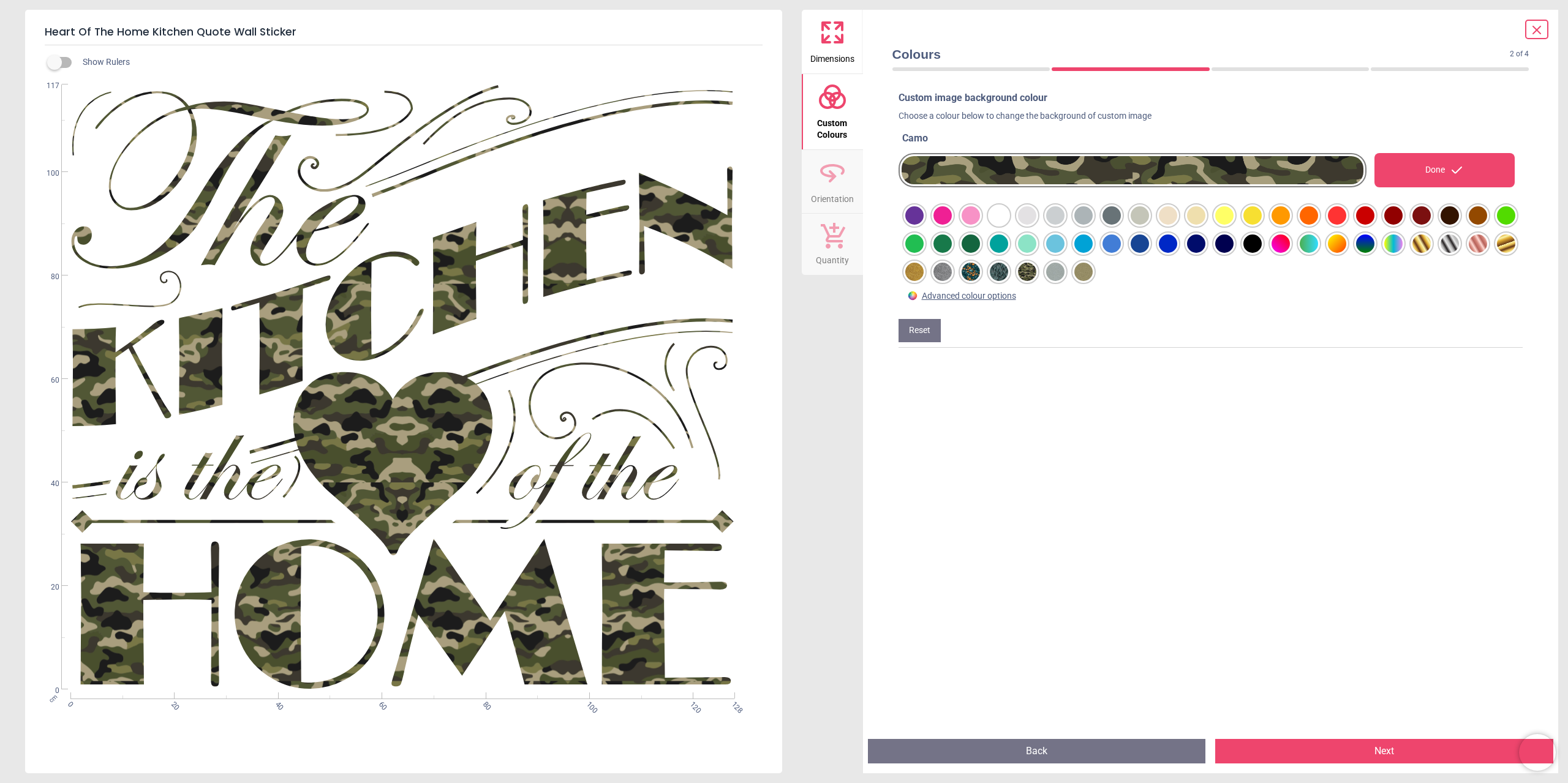
click at [836, 47] on span "Dimensions" at bounding box center [832, 56] width 44 height 18
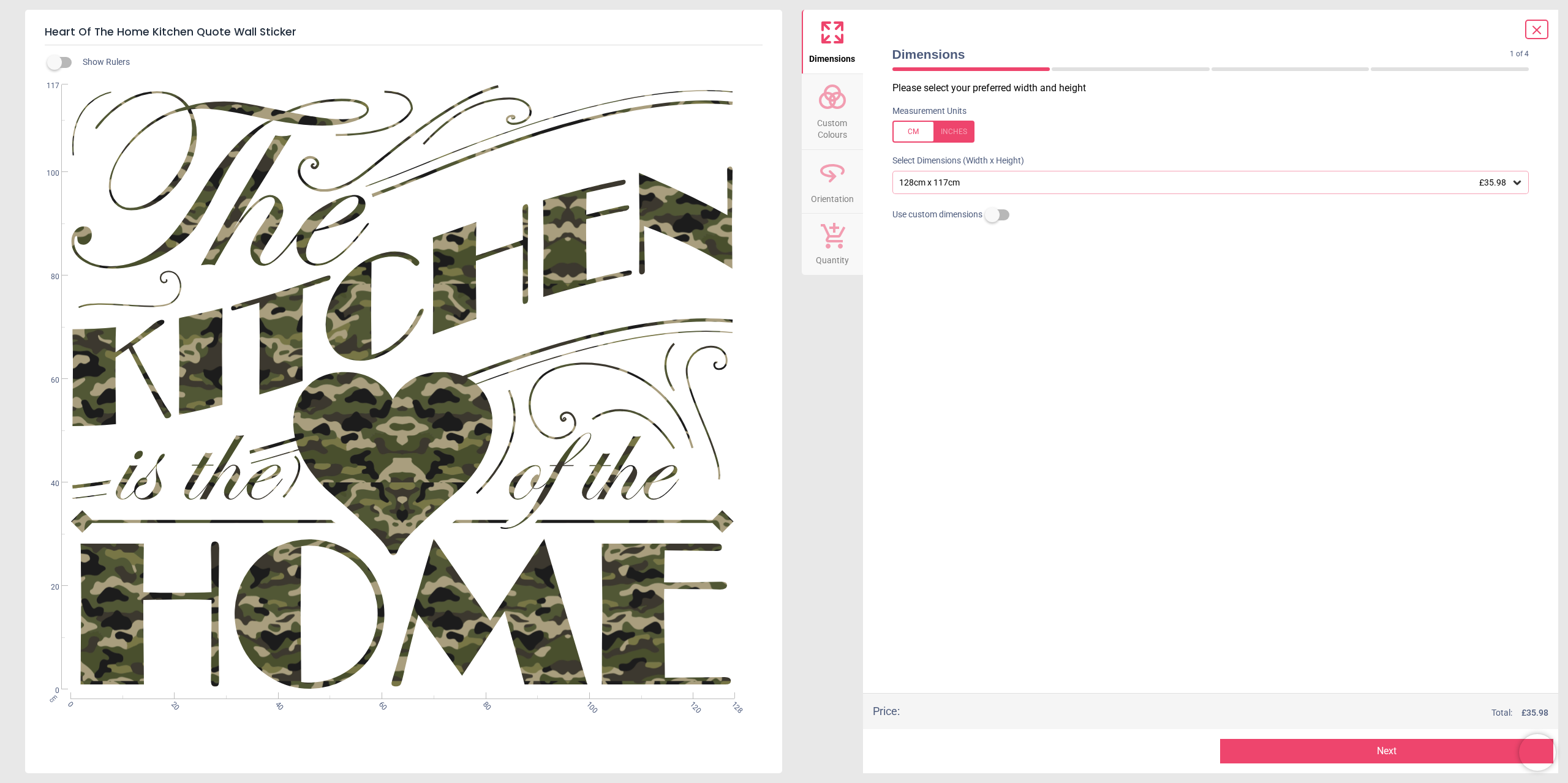
click at [831, 127] on span "Custom Colours" at bounding box center [833, 126] width 59 height 30
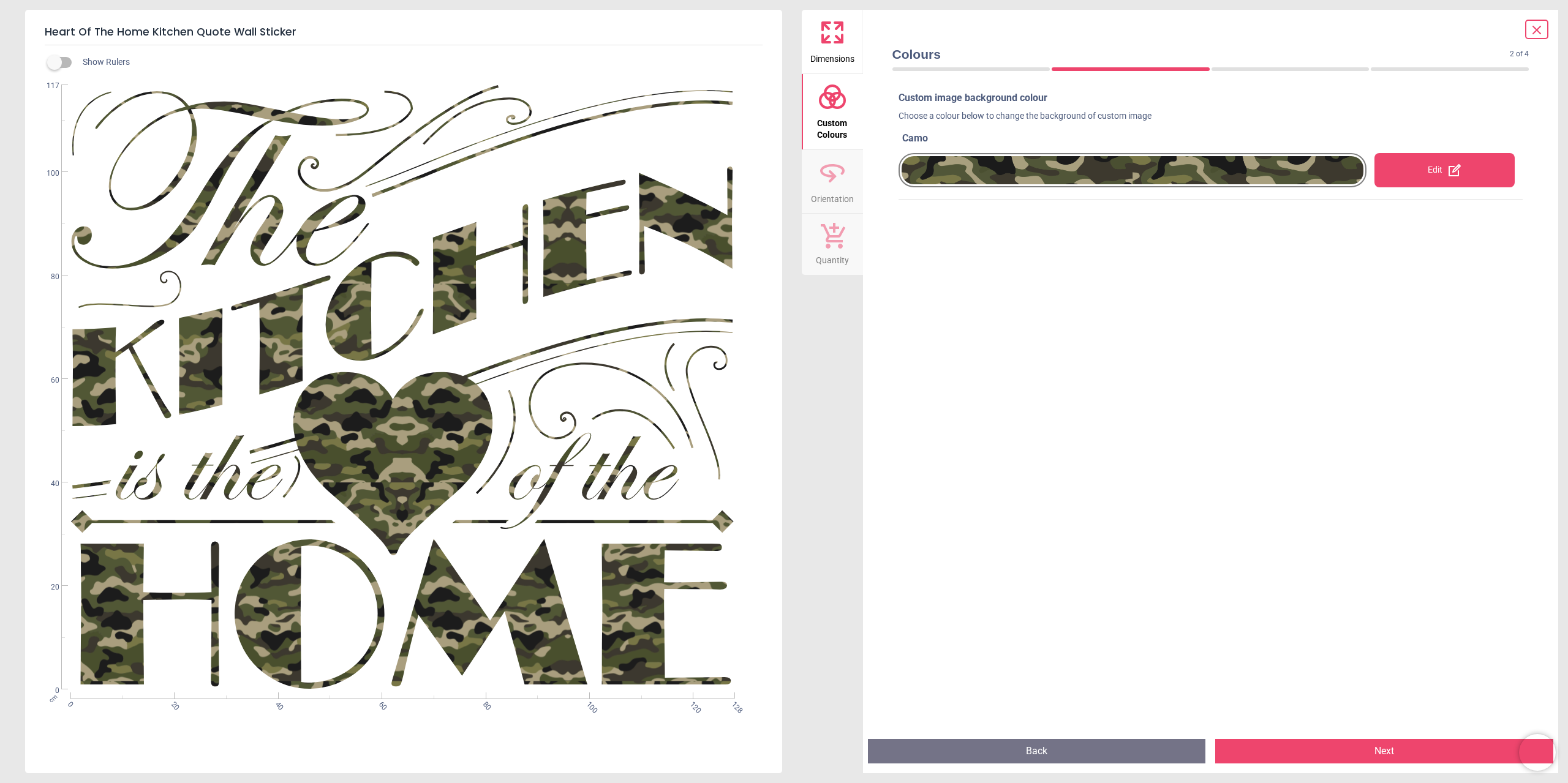
click at [836, 178] on icon at bounding box center [833, 172] width 29 height 29
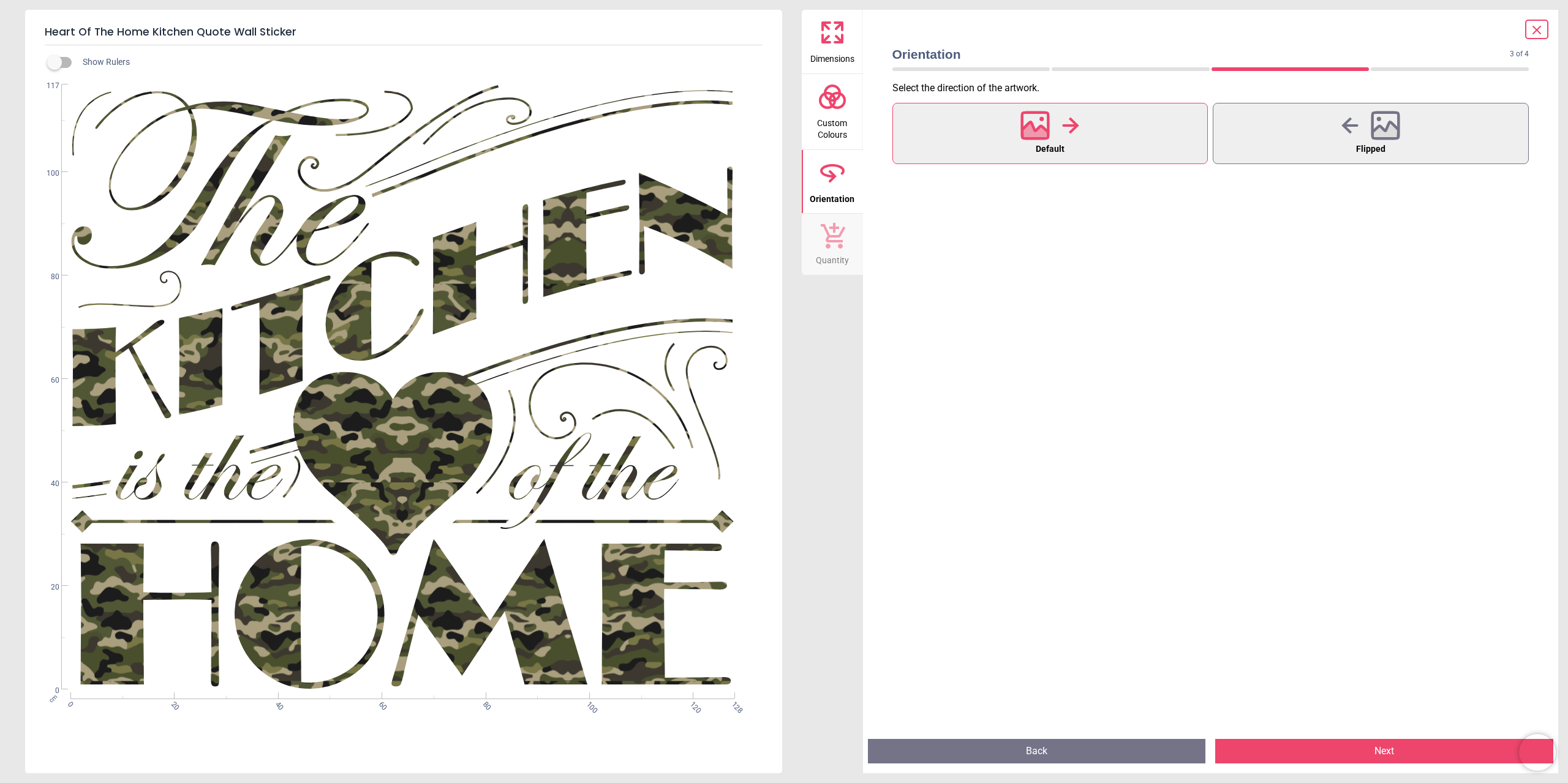
click at [841, 240] on icon at bounding box center [832, 235] width 26 height 27
